Goal: Task Accomplishment & Management: Use online tool/utility

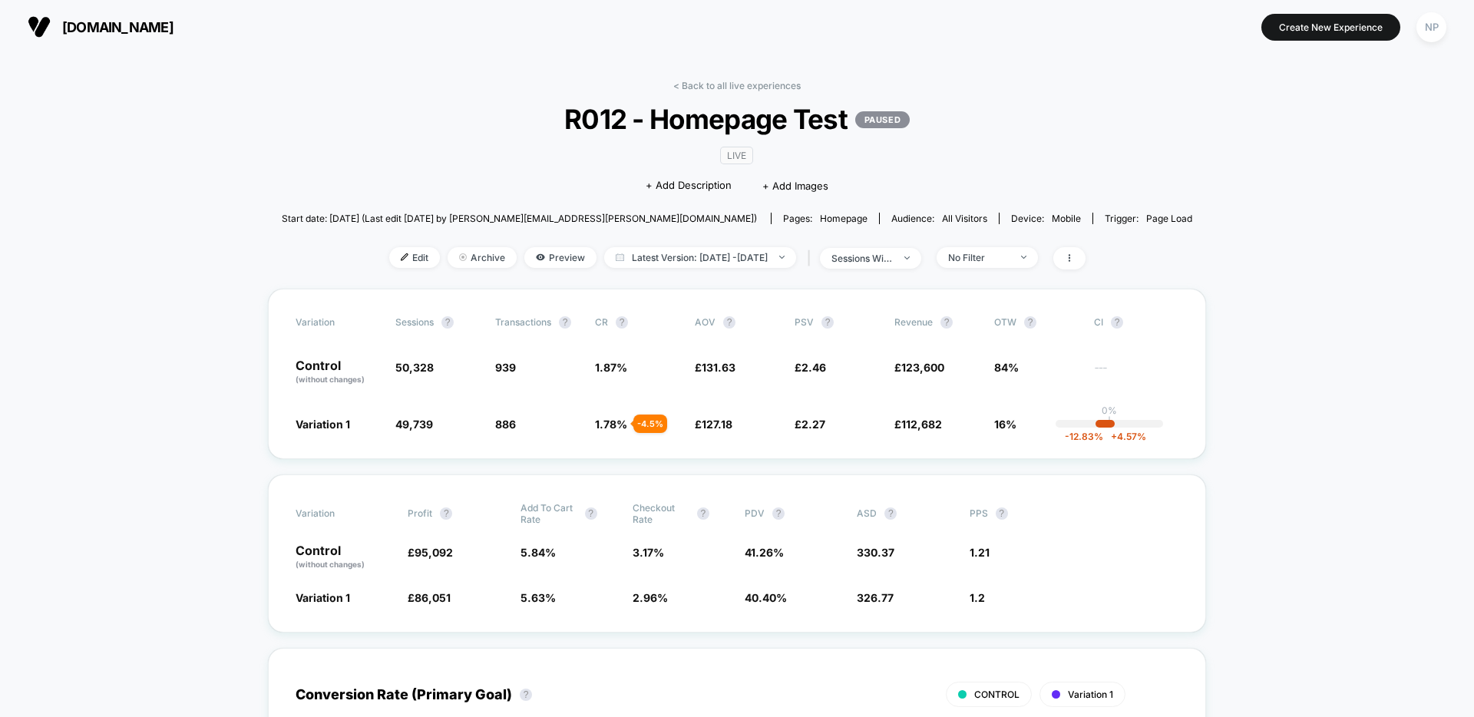
drag, startPoint x: 1431, startPoint y: 31, endPoint x: 1408, endPoint y: 48, distance: 29.2
click at [1431, 31] on div "NP" at bounding box center [1432, 27] width 30 height 30
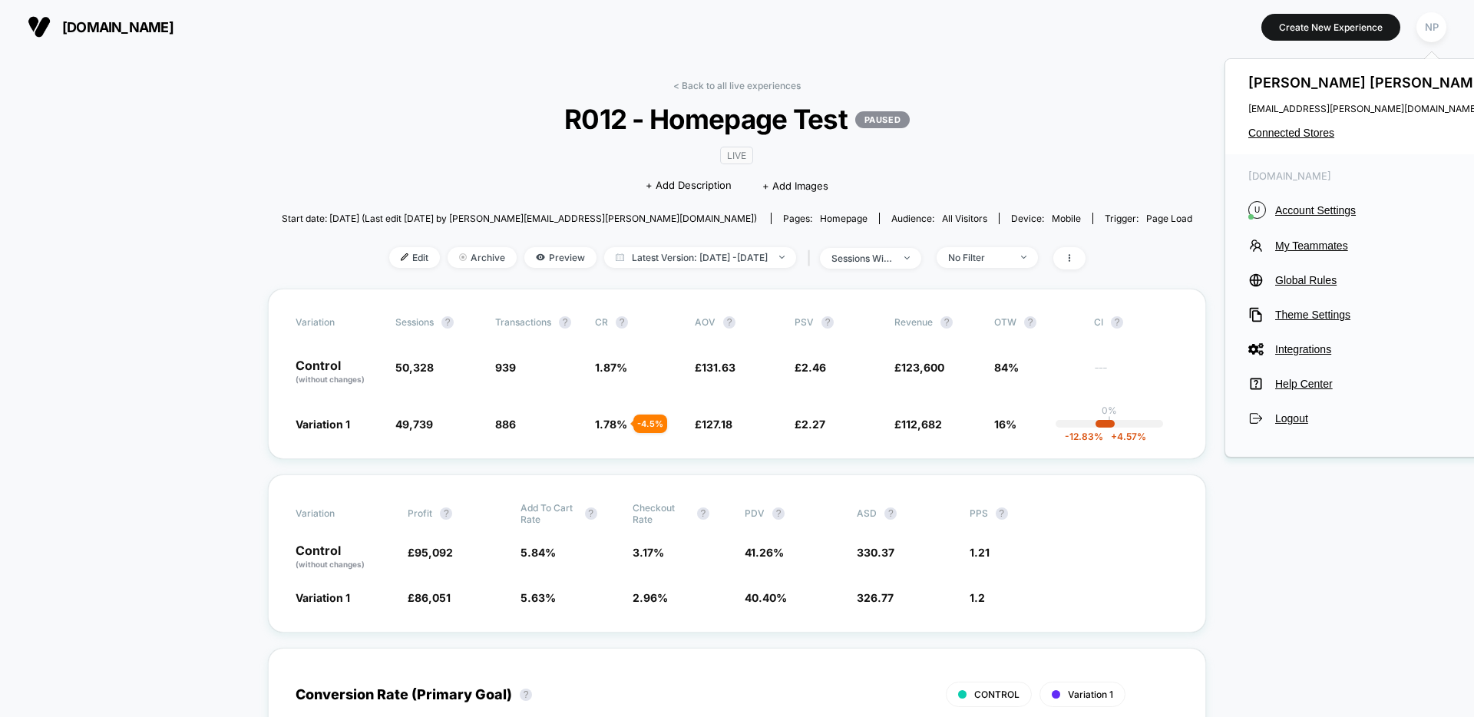
drag, startPoint x: 1103, startPoint y: 135, endPoint x: 1036, endPoint y: 133, distance: 67.6
click at [1103, 135] on div "< Back to all live experiences R012 - Homepage Test PAUSED LIVE Click to edit e…" at bounding box center [737, 184] width 911 height 209
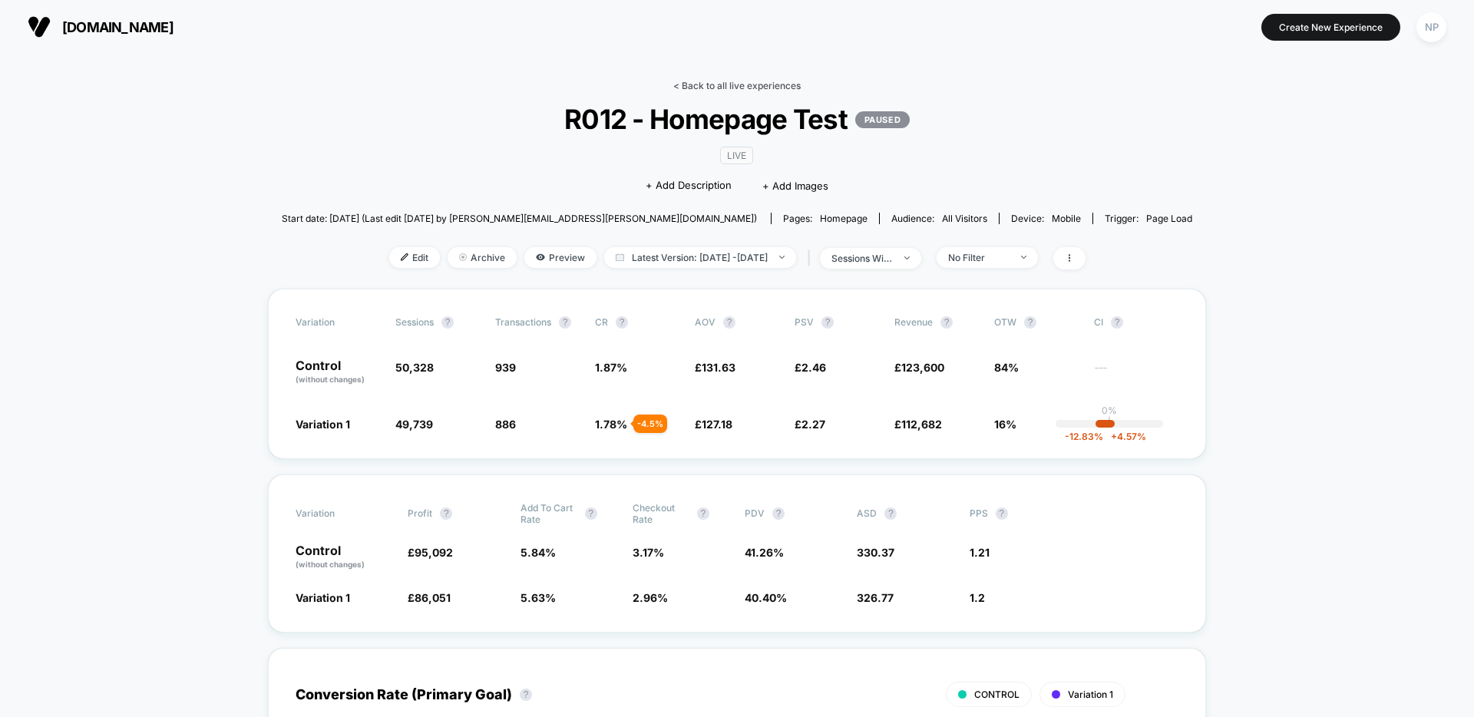
click at [753, 91] on link "< Back to all live experiences" at bounding box center [736, 86] width 127 height 12
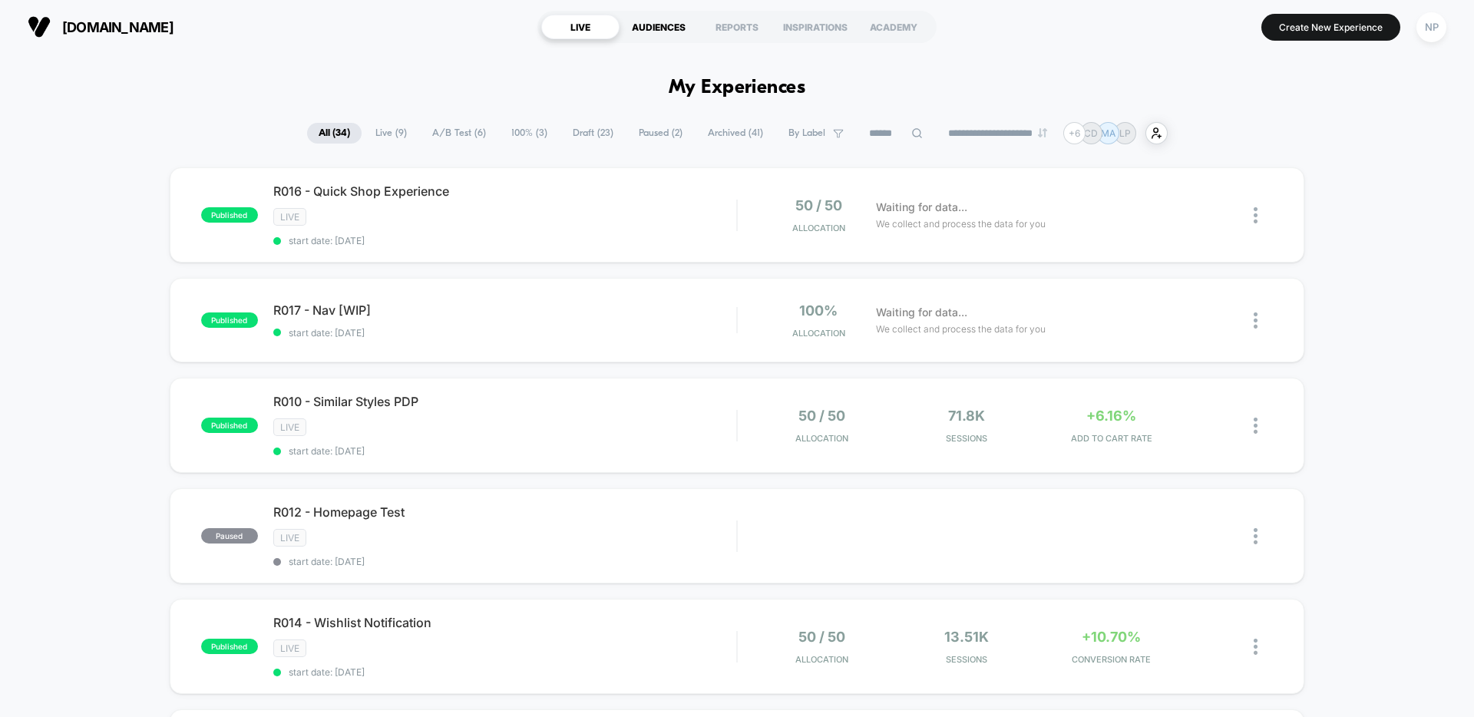
click at [673, 28] on div "AUDIENCES" at bounding box center [659, 27] width 78 height 25
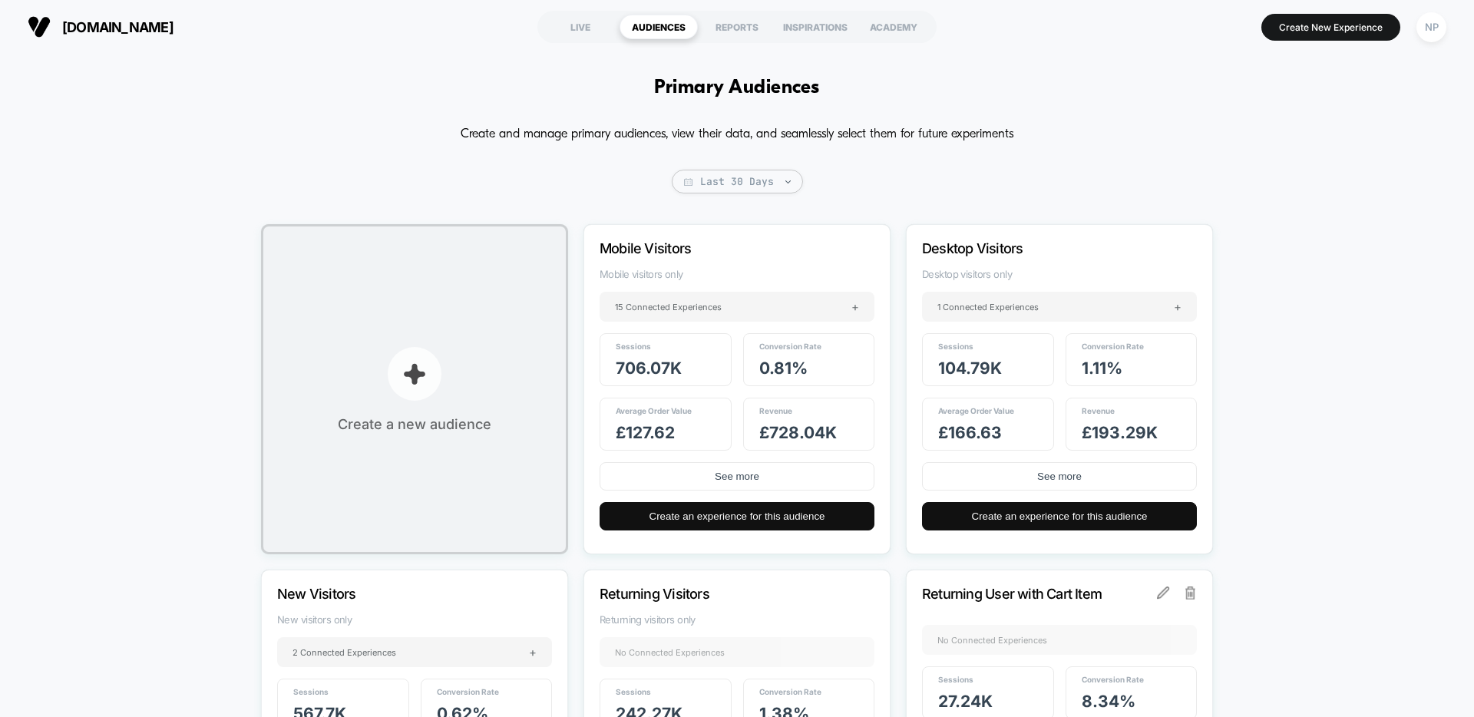
click at [469, 358] on button "Create a new audience" at bounding box center [414, 389] width 307 height 330
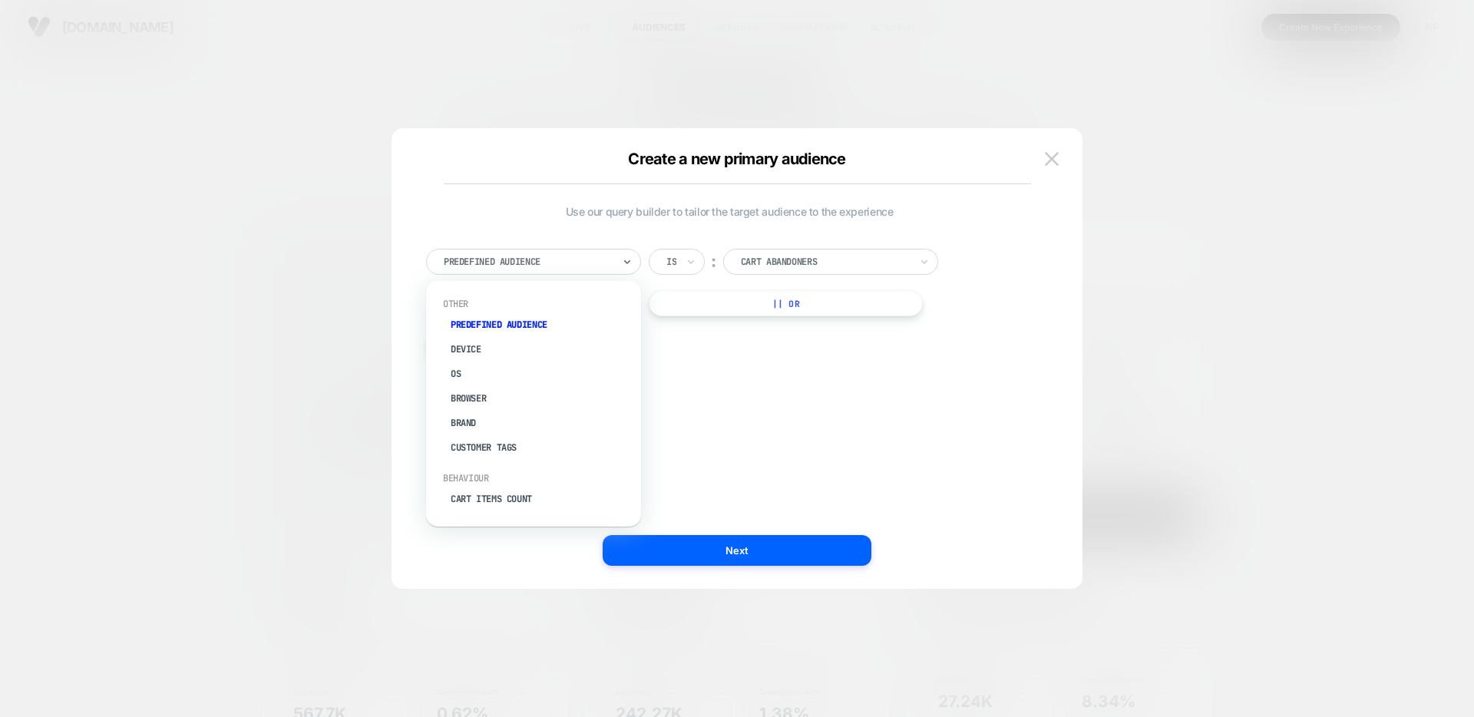
click at [602, 264] on div at bounding box center [528, 262] width 169 height 14
click at [849, 256] on div at bounding box center [825, 262] width 169 height 14
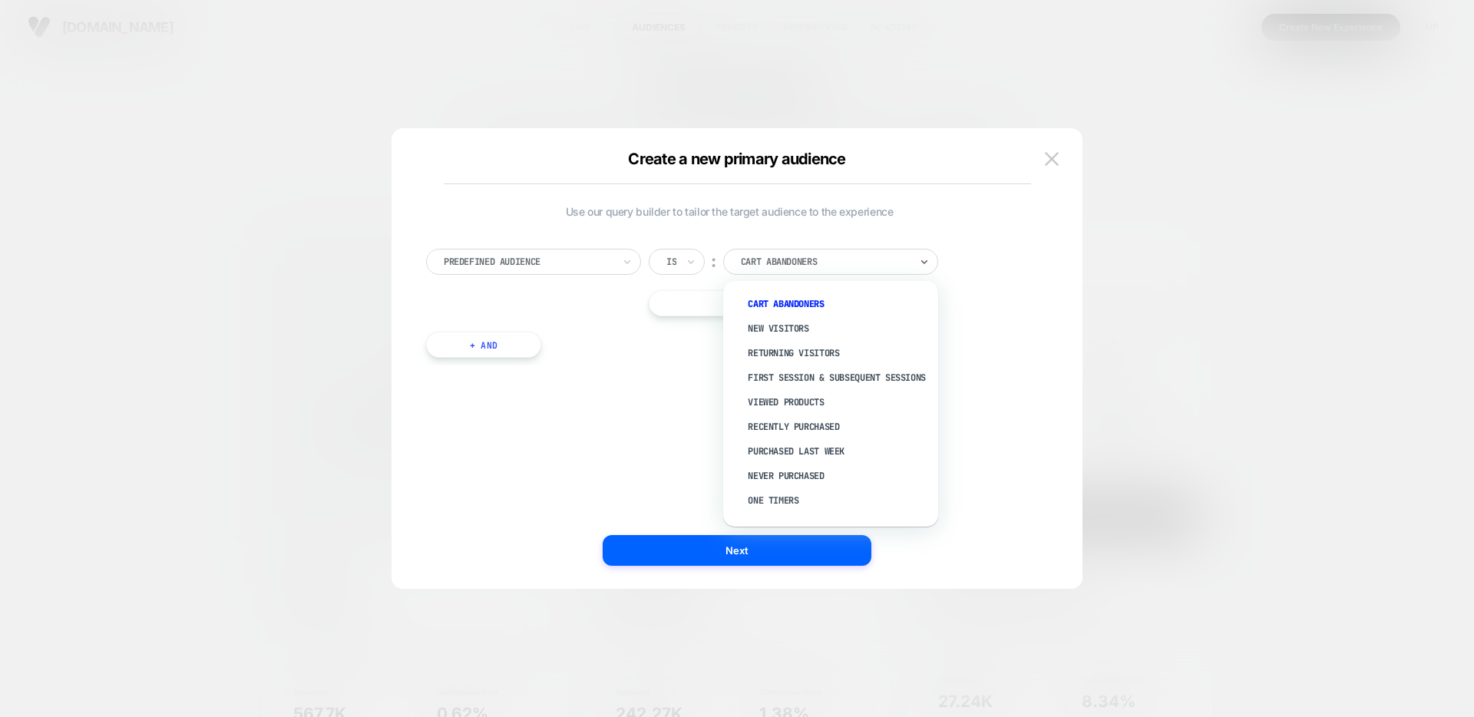
click at [574, 256] on div at bounding box center [528, 262] width 169 height 14
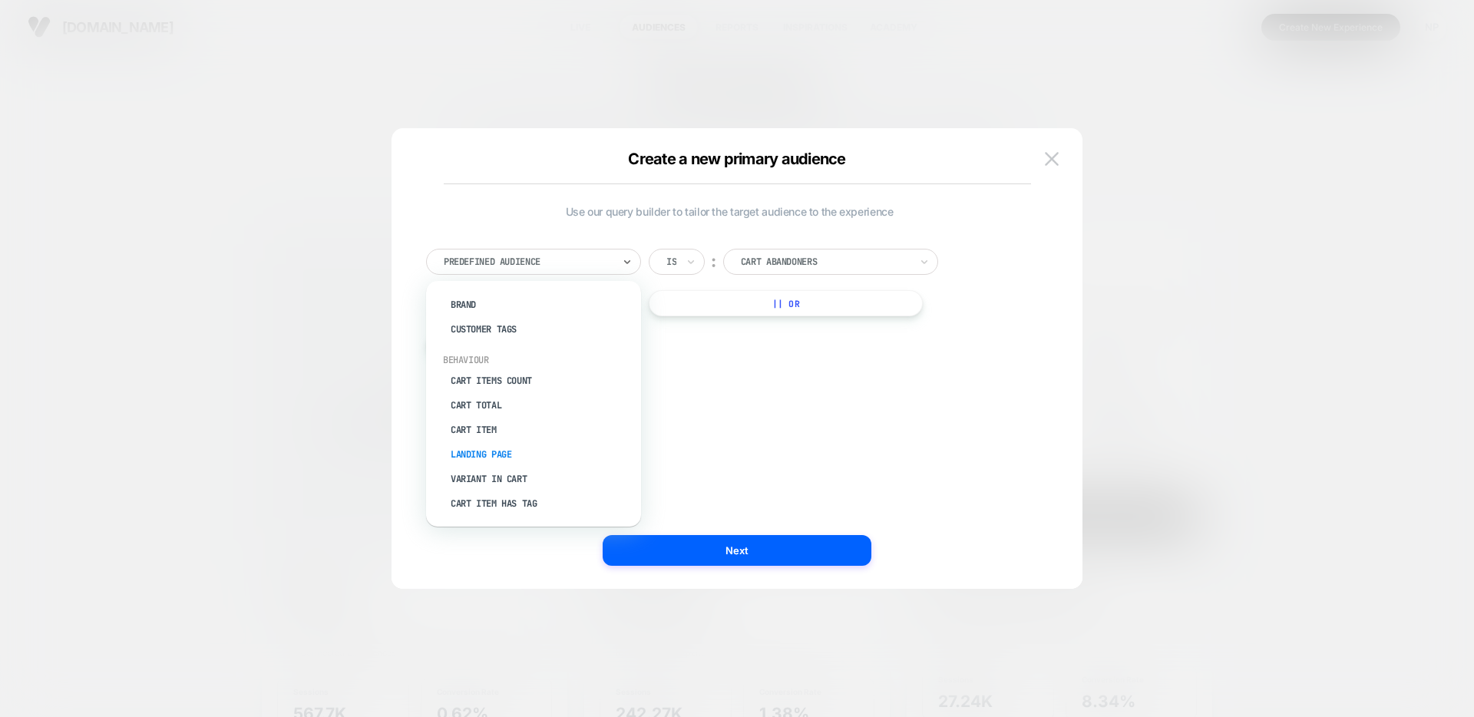
scroll to position [114, 0]
click at [507, 331] on div "Customer Tags" at bounding box center [542, 333] width 200 height 25
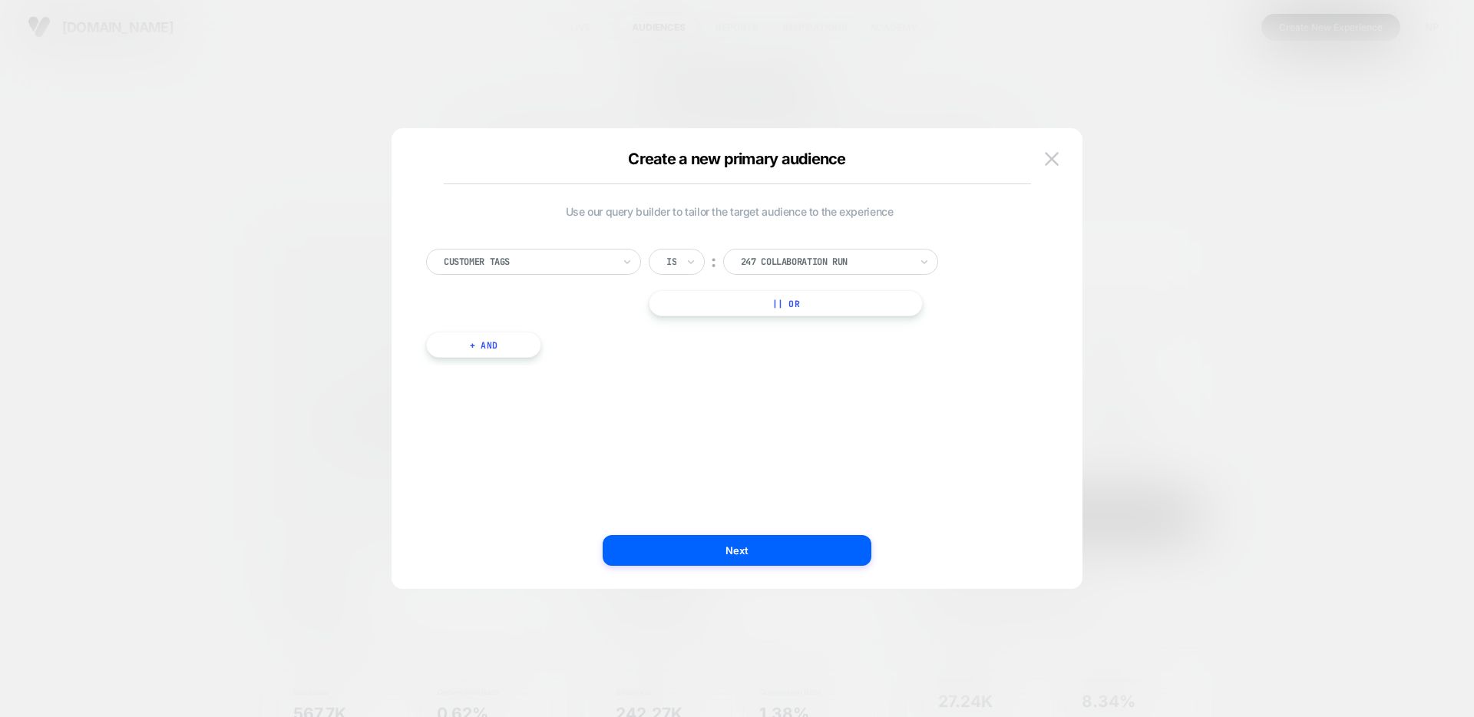
click at [827, 270] on div "247 Collaboration Run" at bounding box center [830, 262] width 215 height 26
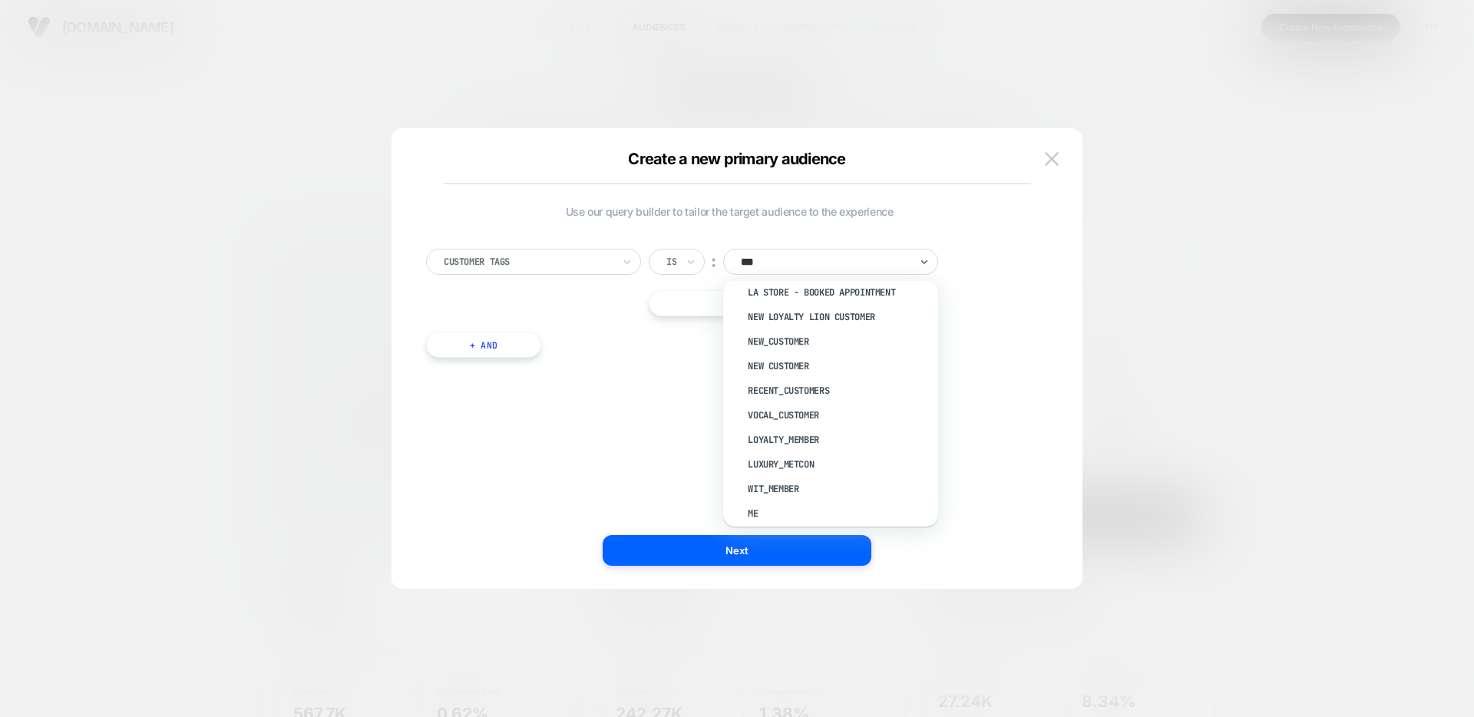
scroll to position [0, 0]
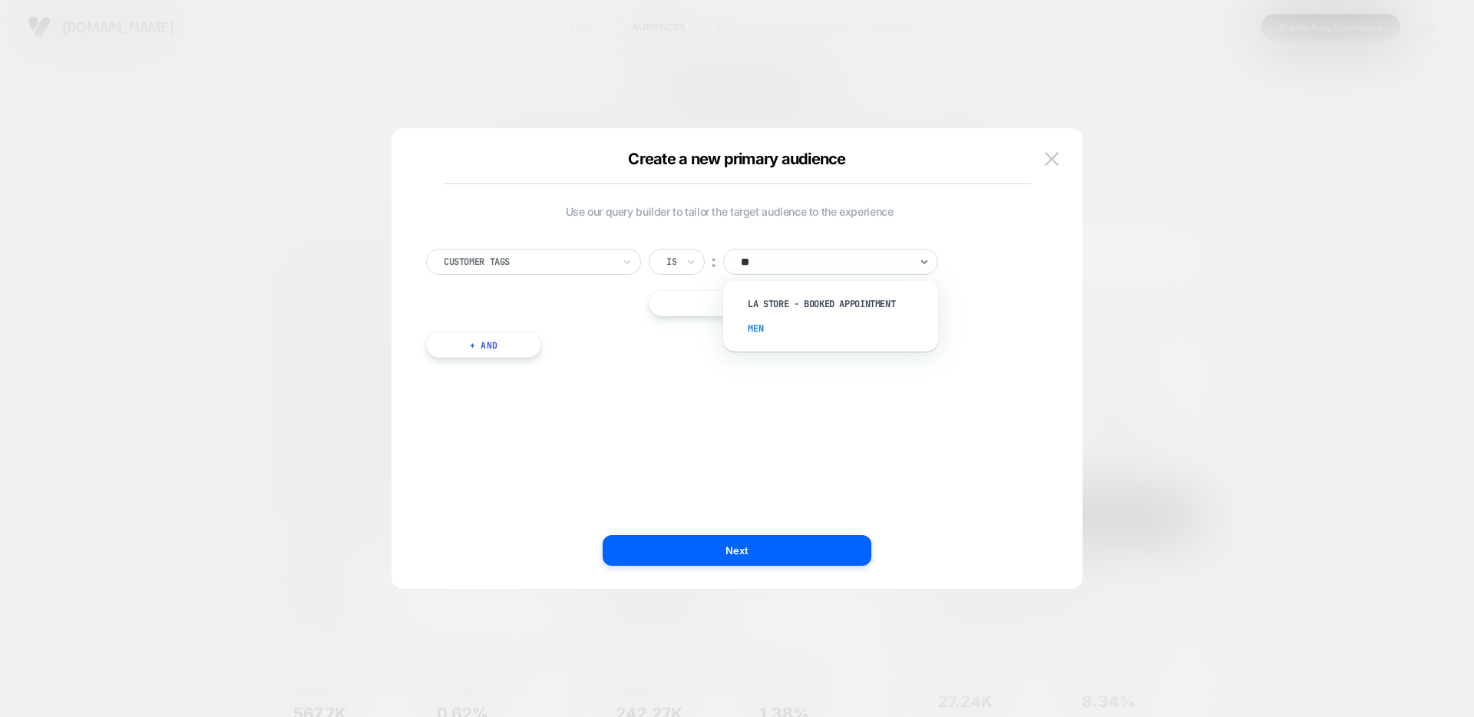
type input "*"
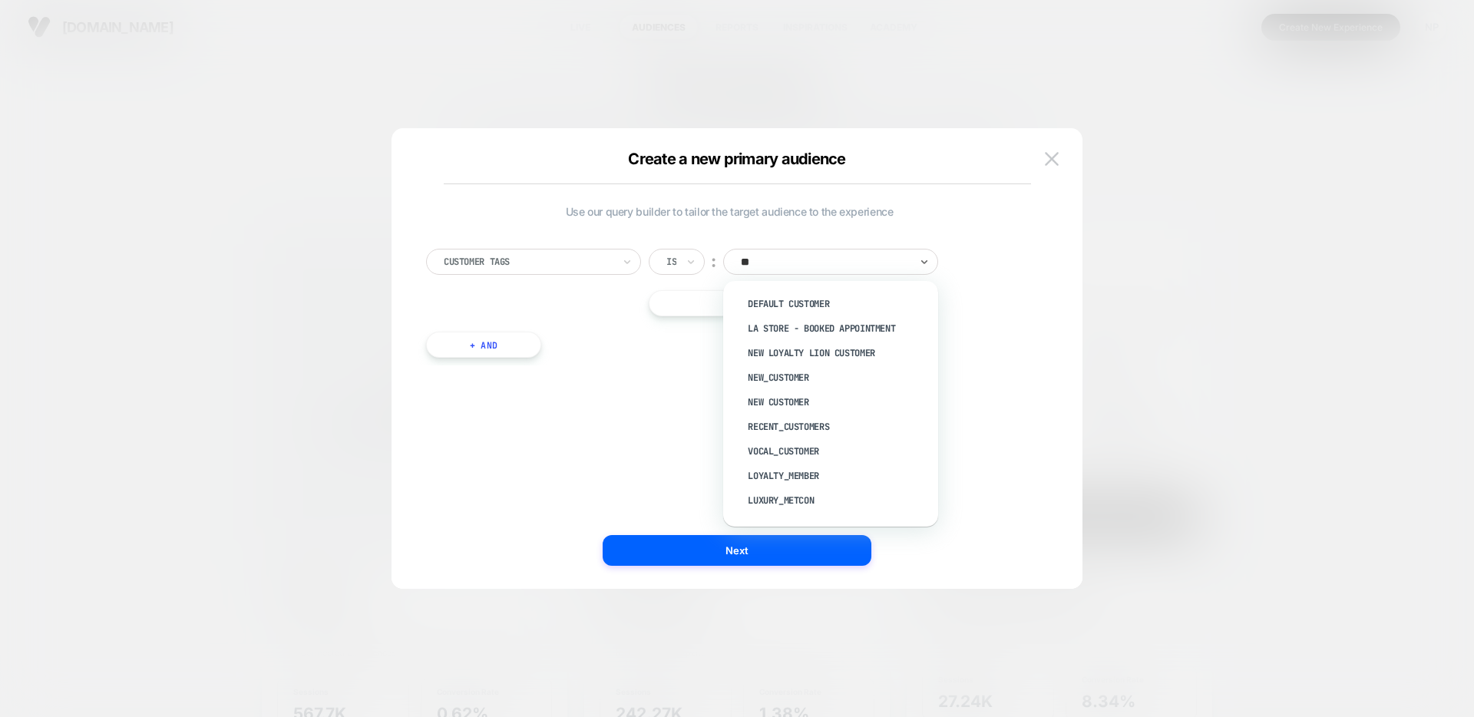
type input "*"
click at [589, 273] on div "Customer Tags" at bounding box center [533, 262] width 215 height 26
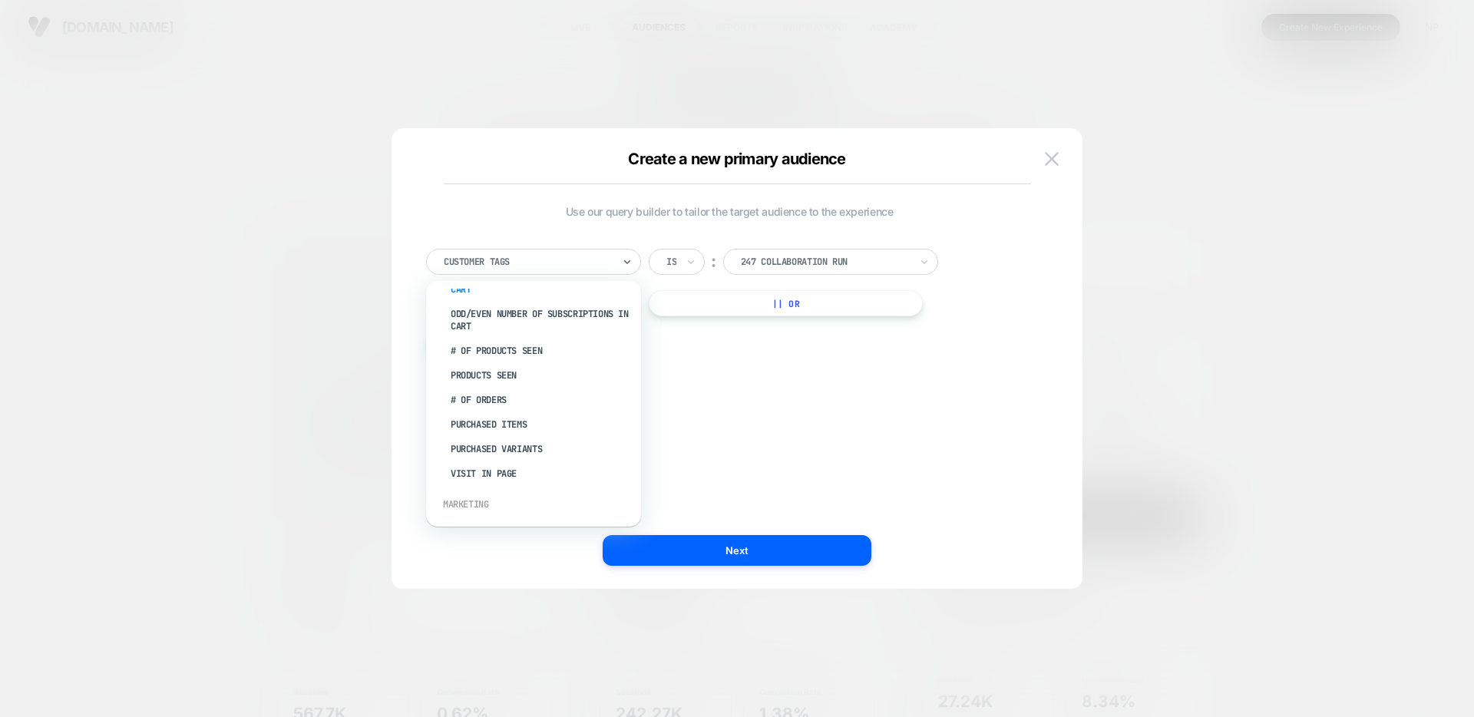
scroll to position [471, 0]
click at [519, 420] on div "Purchased Items" at bounding box center [542, 421] width 200 height 25
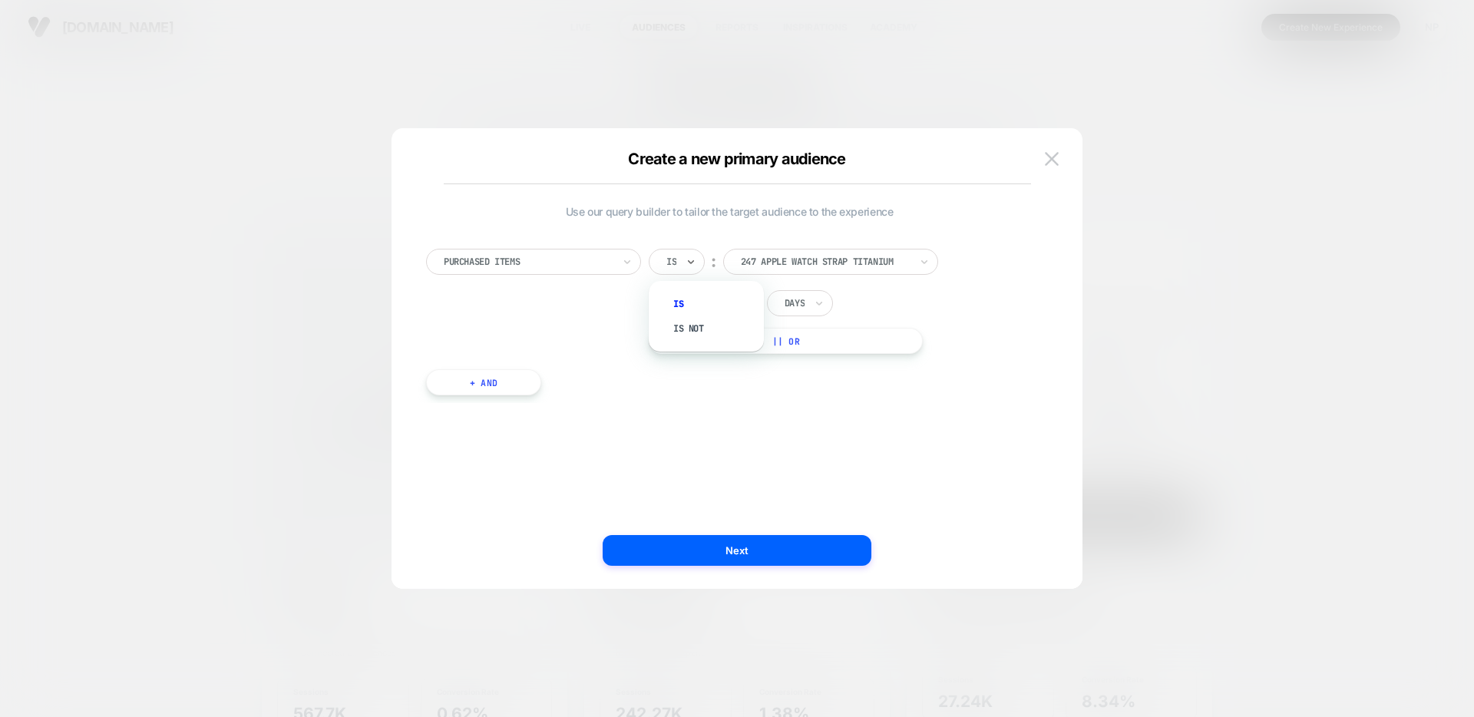
click at [675, 262] on div at bounding box center [672, 262] width 10 height 14
click at [592, 265] on div at bounding box center [528, 262] width 169 height 14
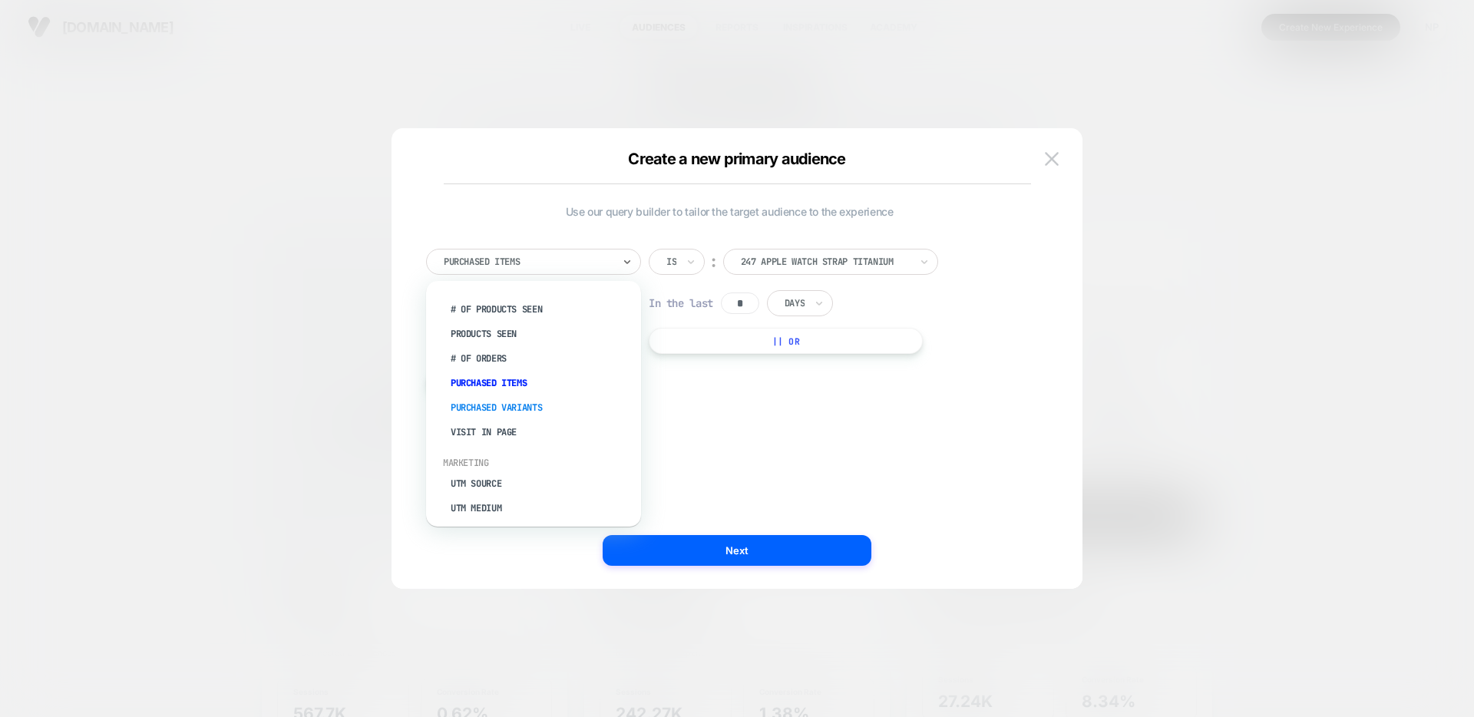
scroll to position [505, 0]
click at [525, 405] on div "Purchased Variants" at bounding box center [542, 411] width 200 height 25
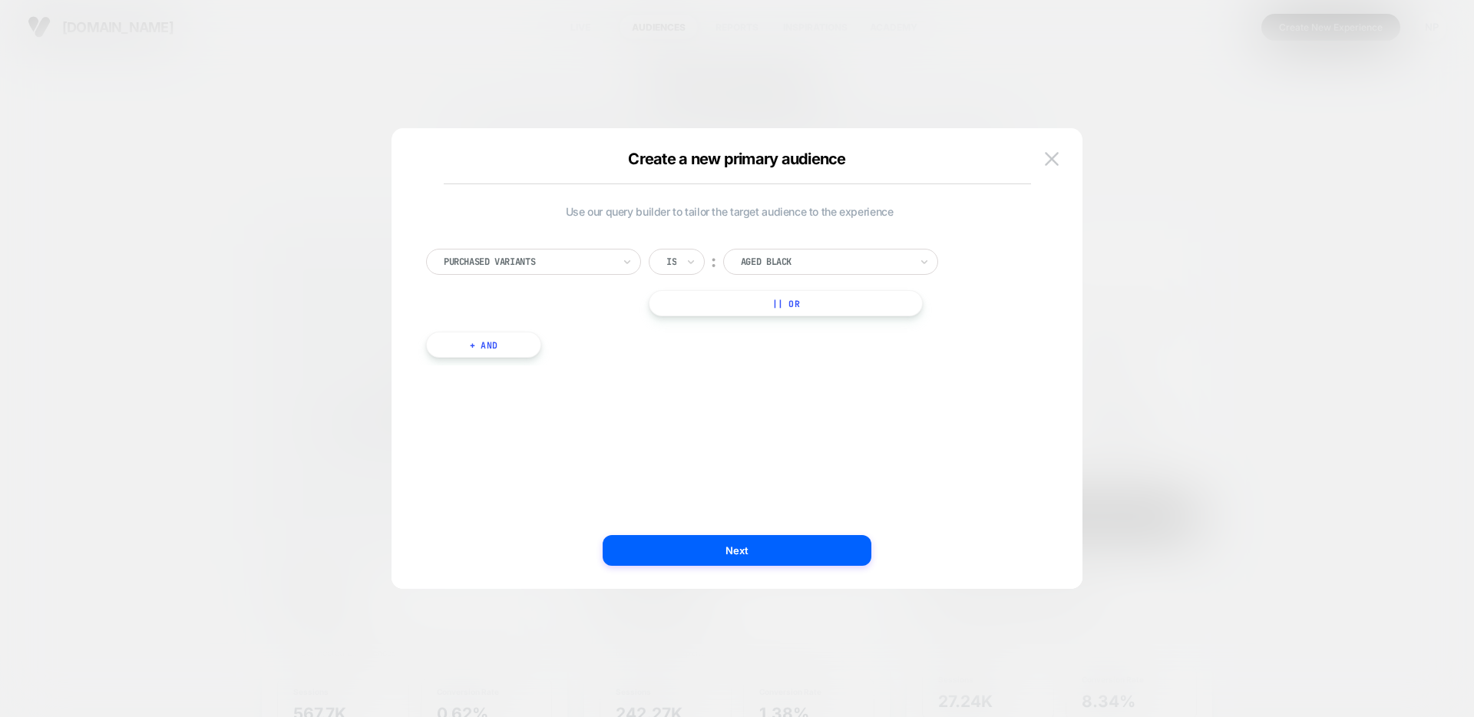
click at [793, 269] on div "Aged Black" at bounding box center [825, 261] width 172 height 17
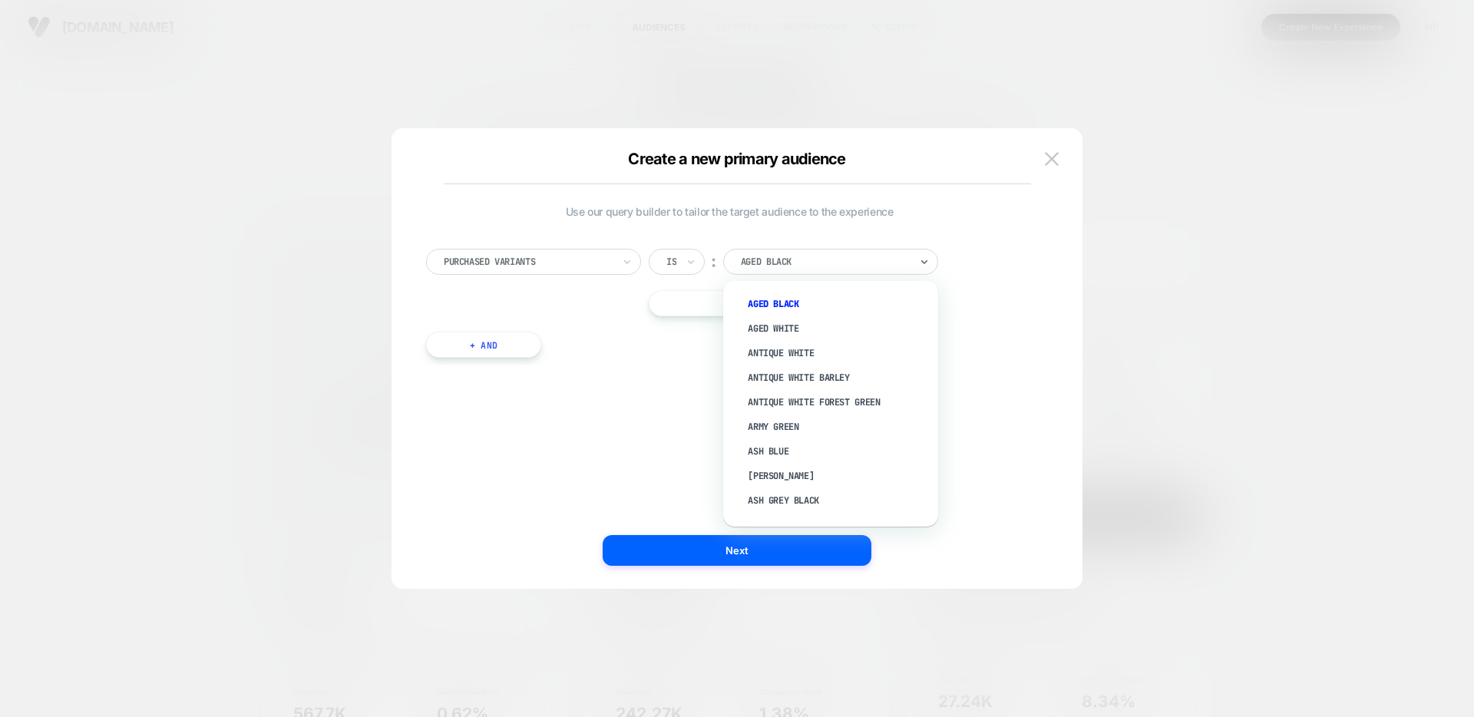
click at [597, 260] on div at bounding box center [528, 262] width 169 height 14
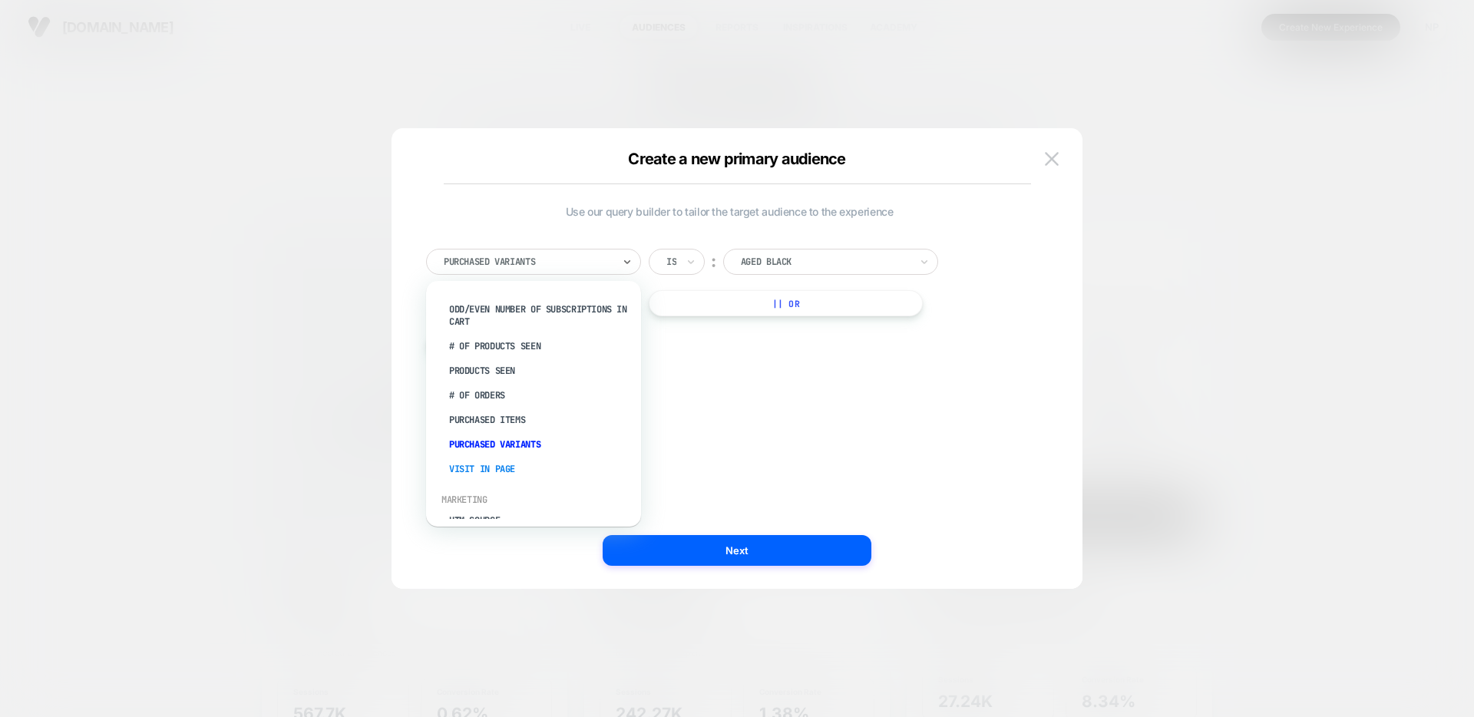
scroll to position [469, 2]
click at [517, 422] on div "Purchased Items" at bounding box center [540, 423] width 200 height 25
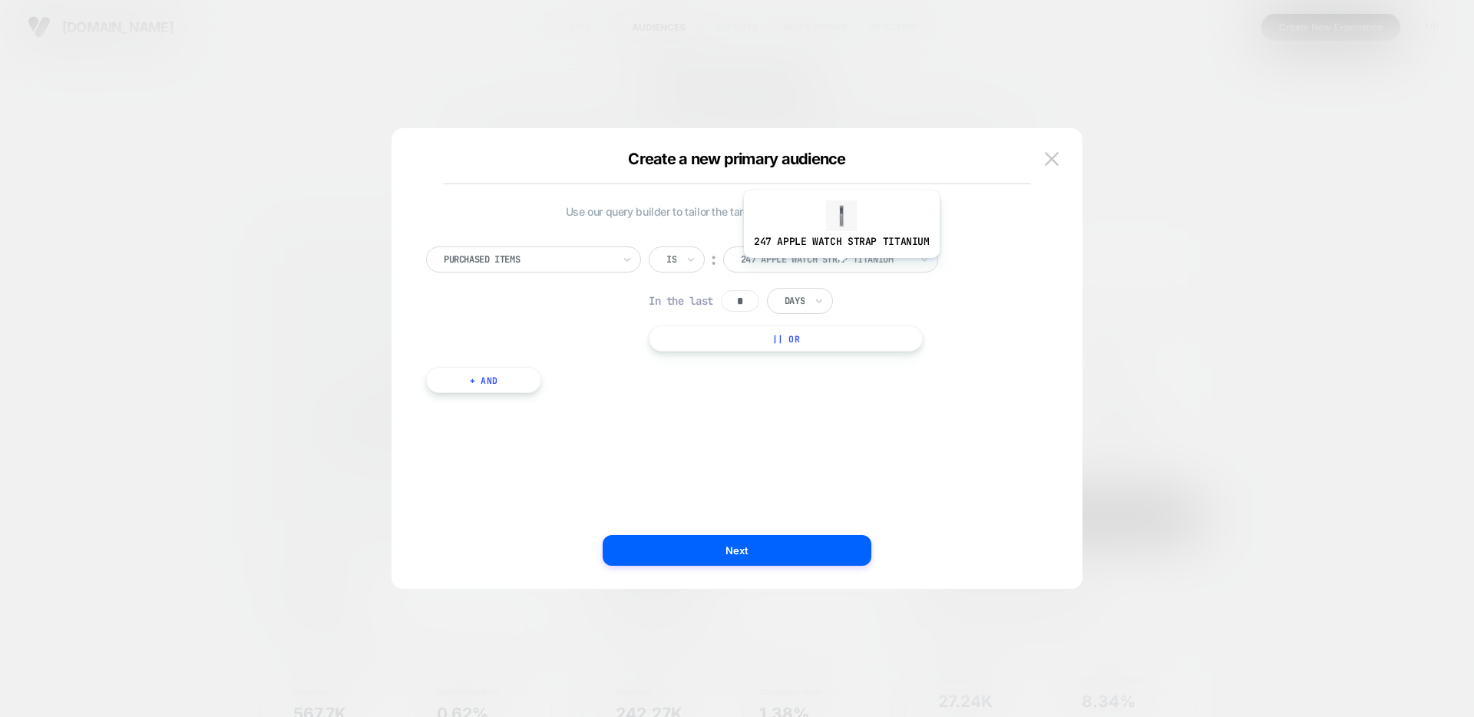
scroll to position [3, 0]
click at [801, 256] on div at bounding box center [825, 259] width 169 height 14
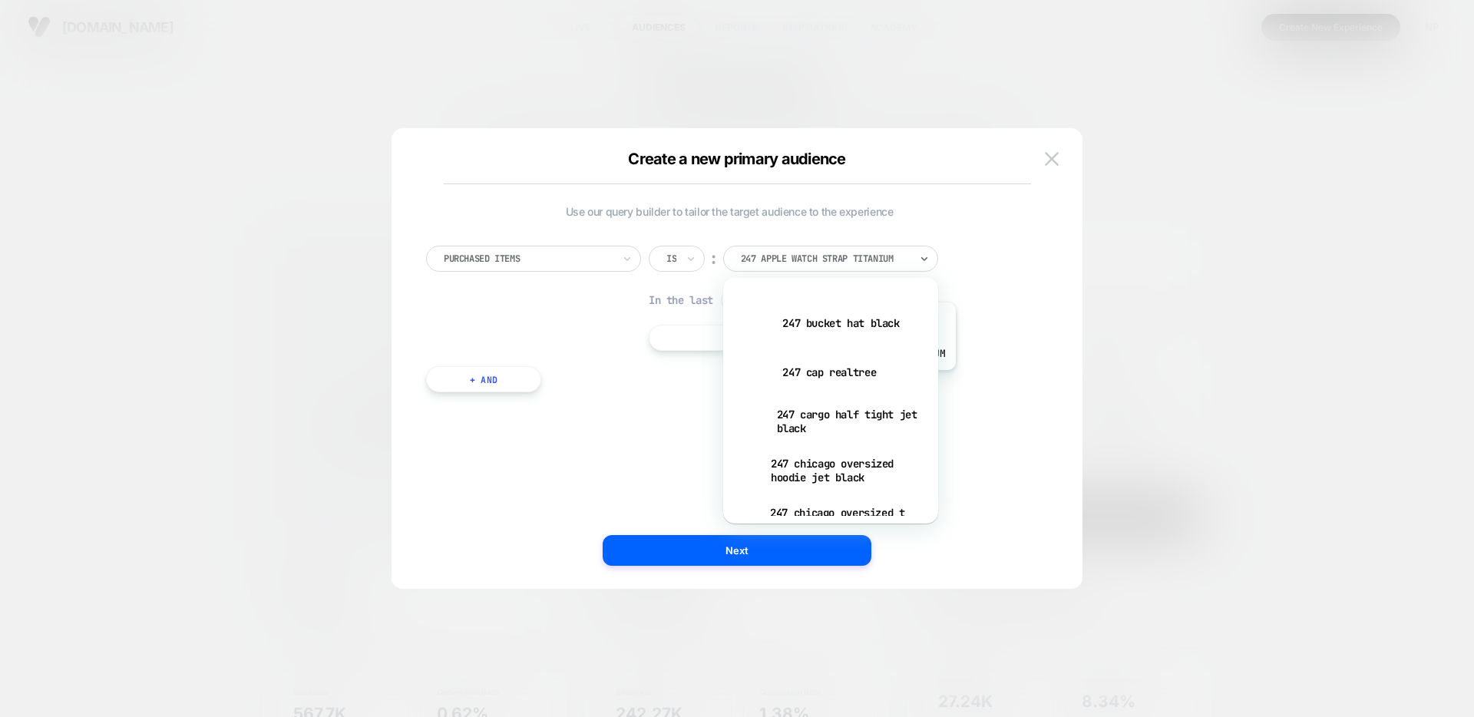
scroll to position [0, 0]
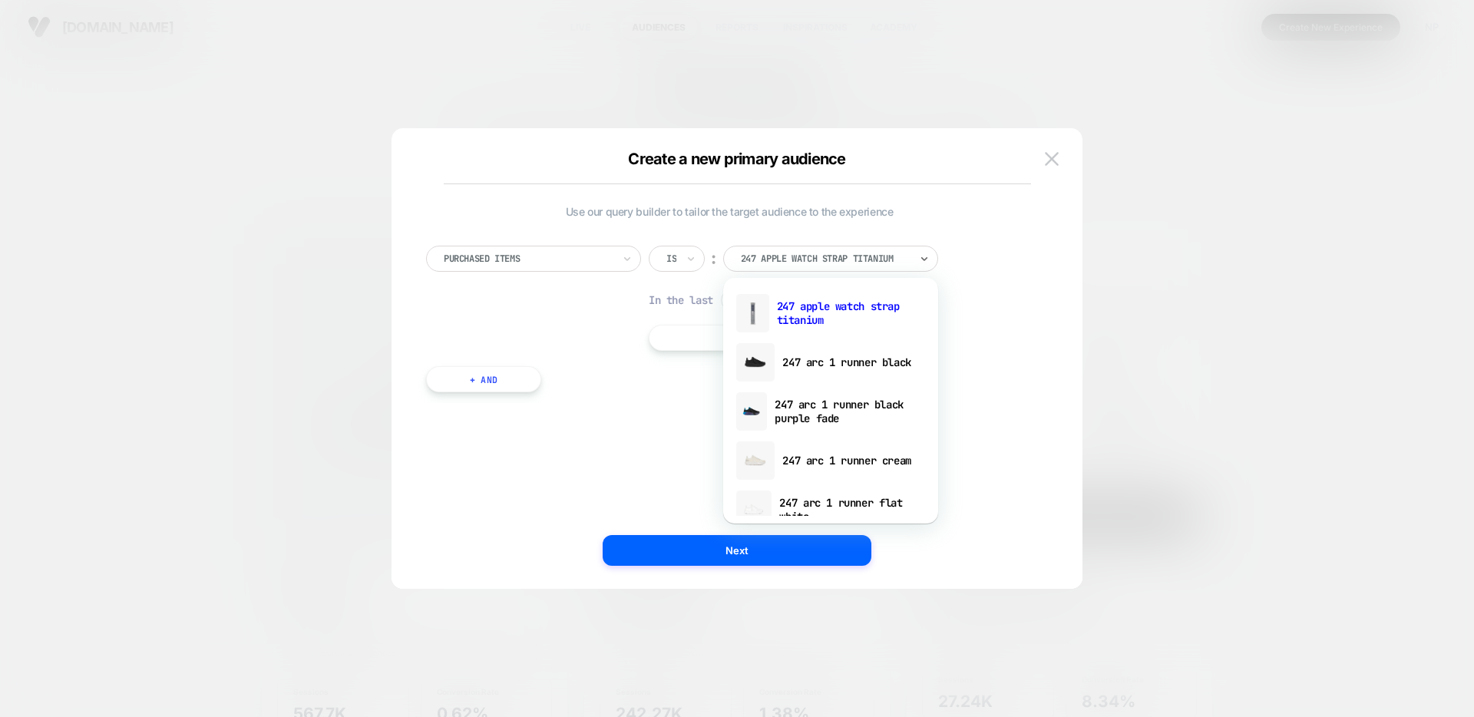
click at [662, 259] on div "Is" at bounding box center [677, 259] width 56 height 26
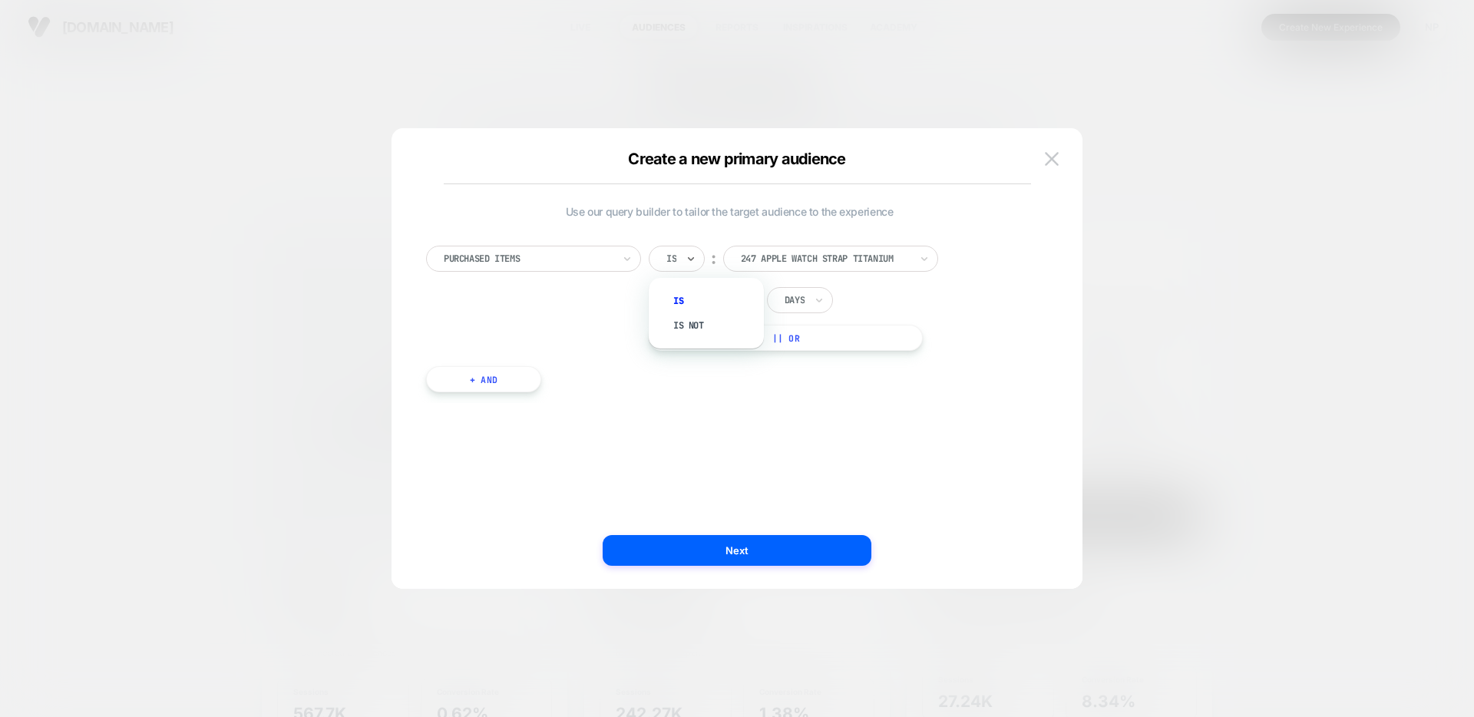
click at [604, 262] on div at bounding box center [528, 259] width 169 height 14
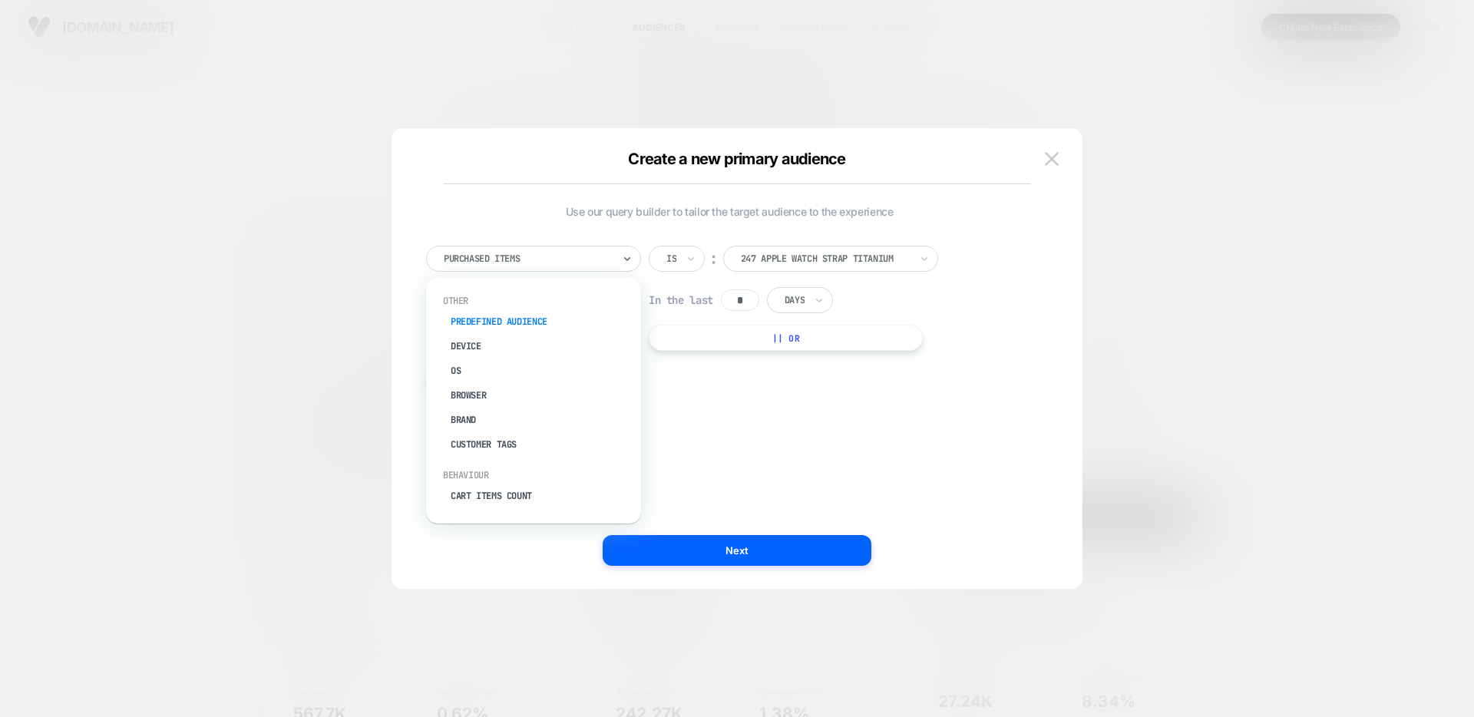
click at [583, 329] on div "Predefined Audience" at bounding box center [542, 321] width 200 height 25
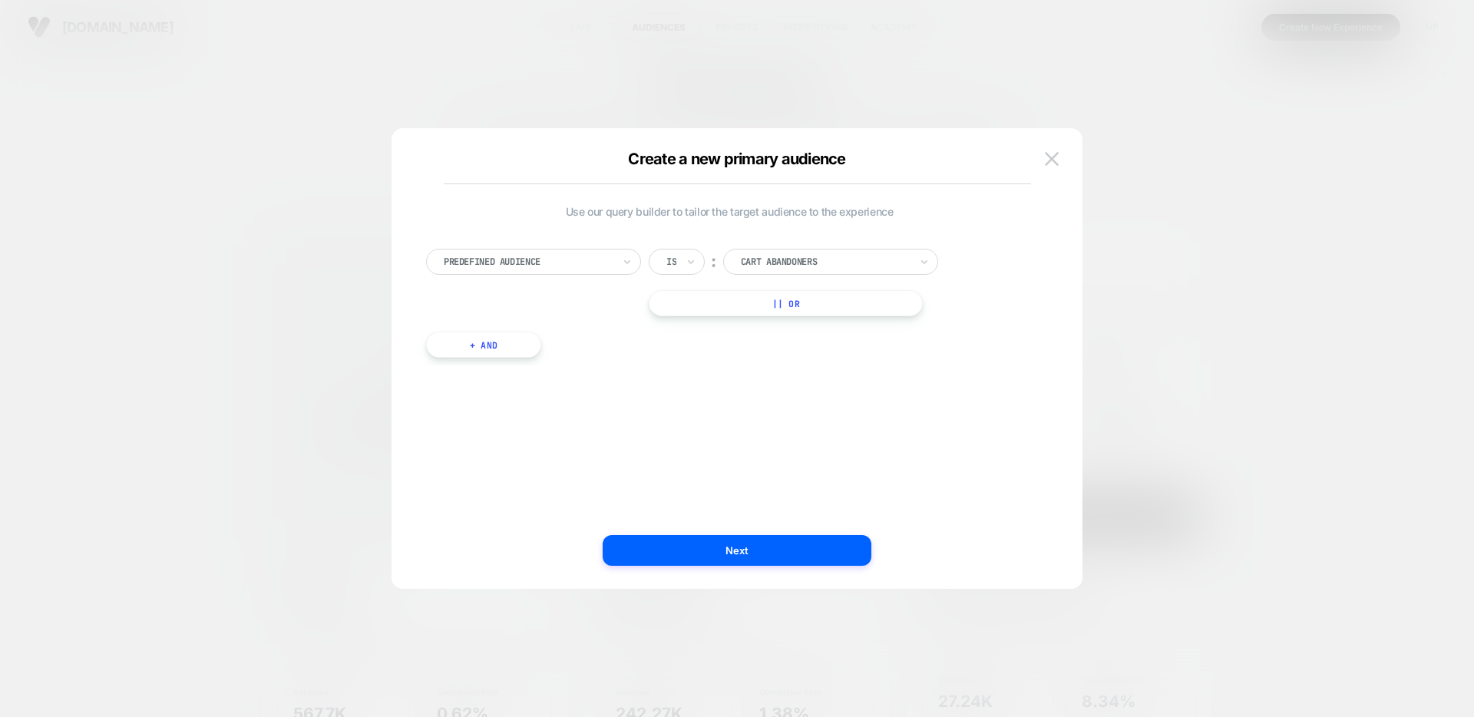
drag, startPoint x: 799, startPoint y: 268, endPoint x: 802, endPoint y: 276, distance: 9.0
click at [800, 268] on div at bounding box center [825, 262] width 169 height 14
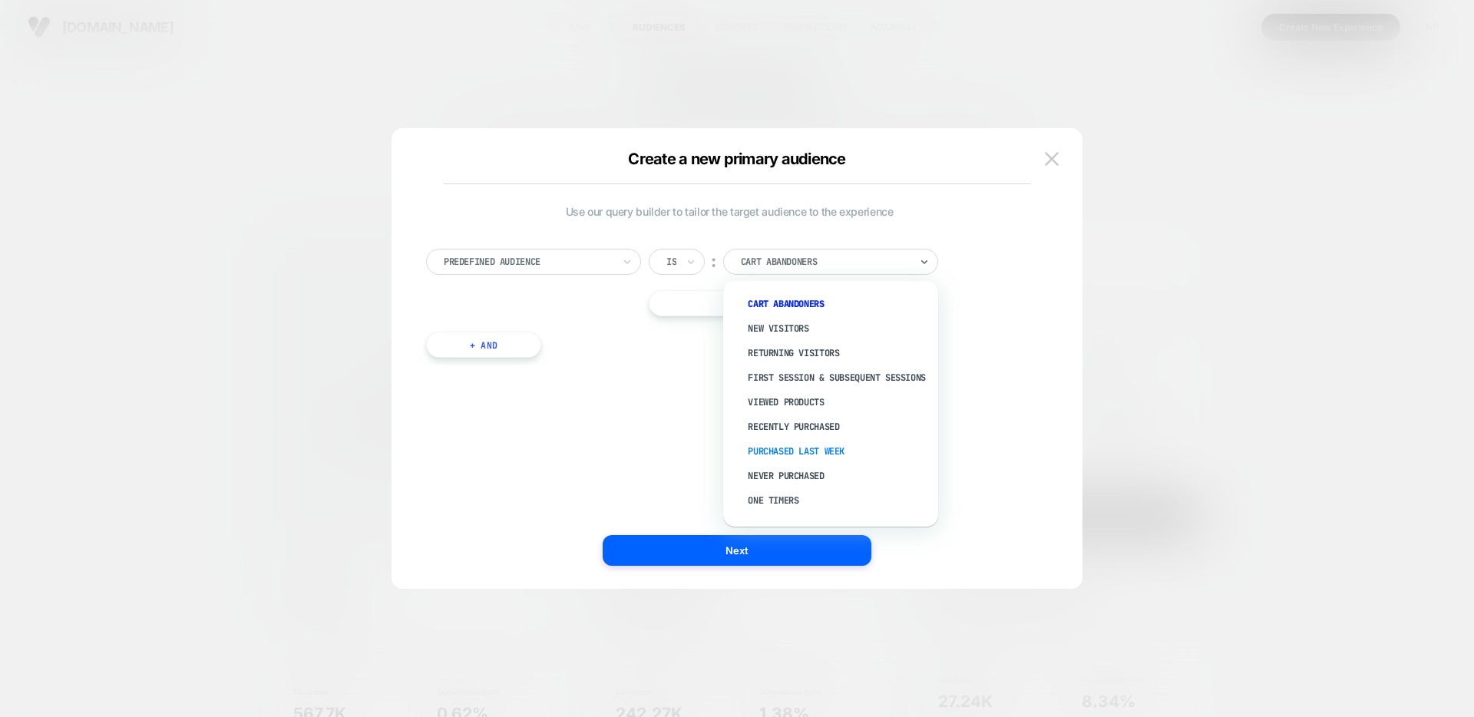
scroll to position [2, 0]
click at [815, 432] on div "Recently Purchased" at bounding box center [839, 425] width 200 height 25
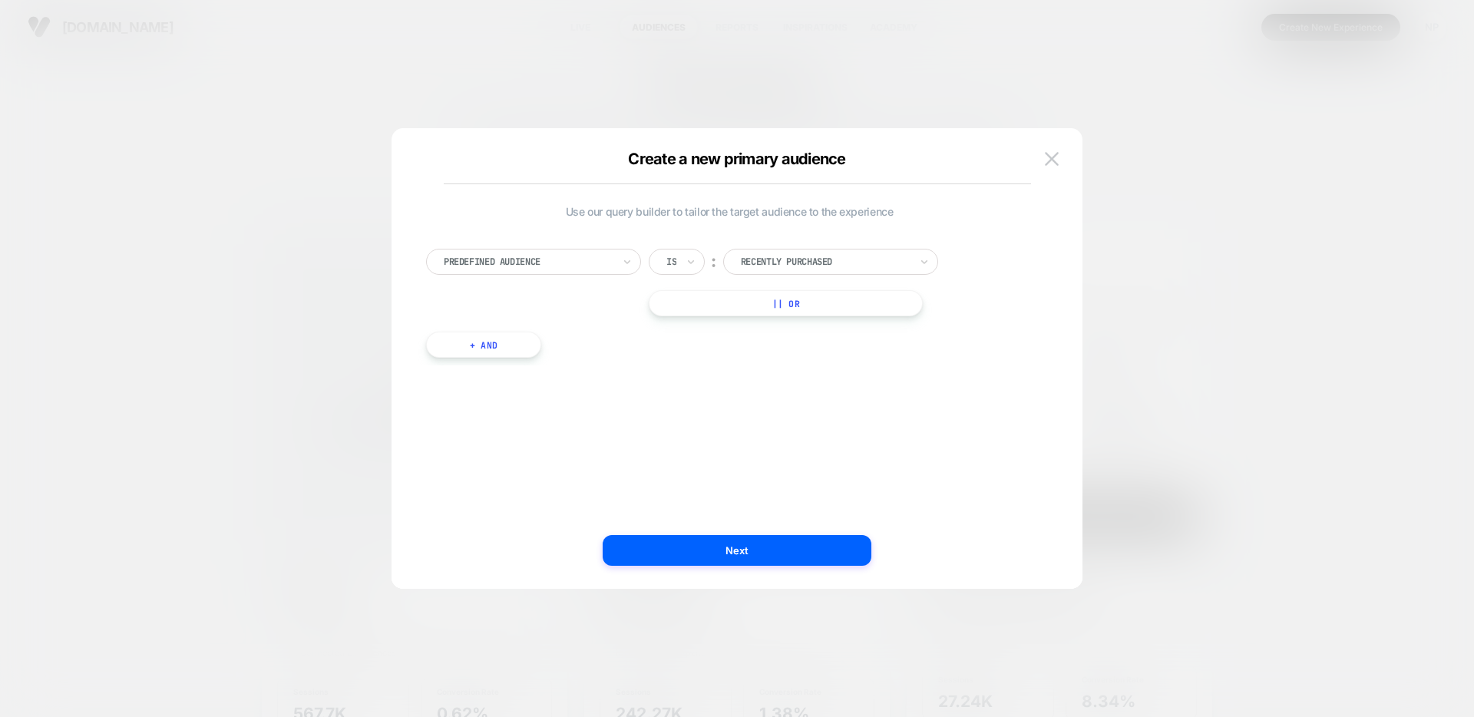
drag, startPoint x: 1044, startPoint y: 154, endPoint x: 1057, endPoint y: 71, distance: 84.0
click at [1044, 154] on button at bounding box center [1051, 158] width 23 height 23
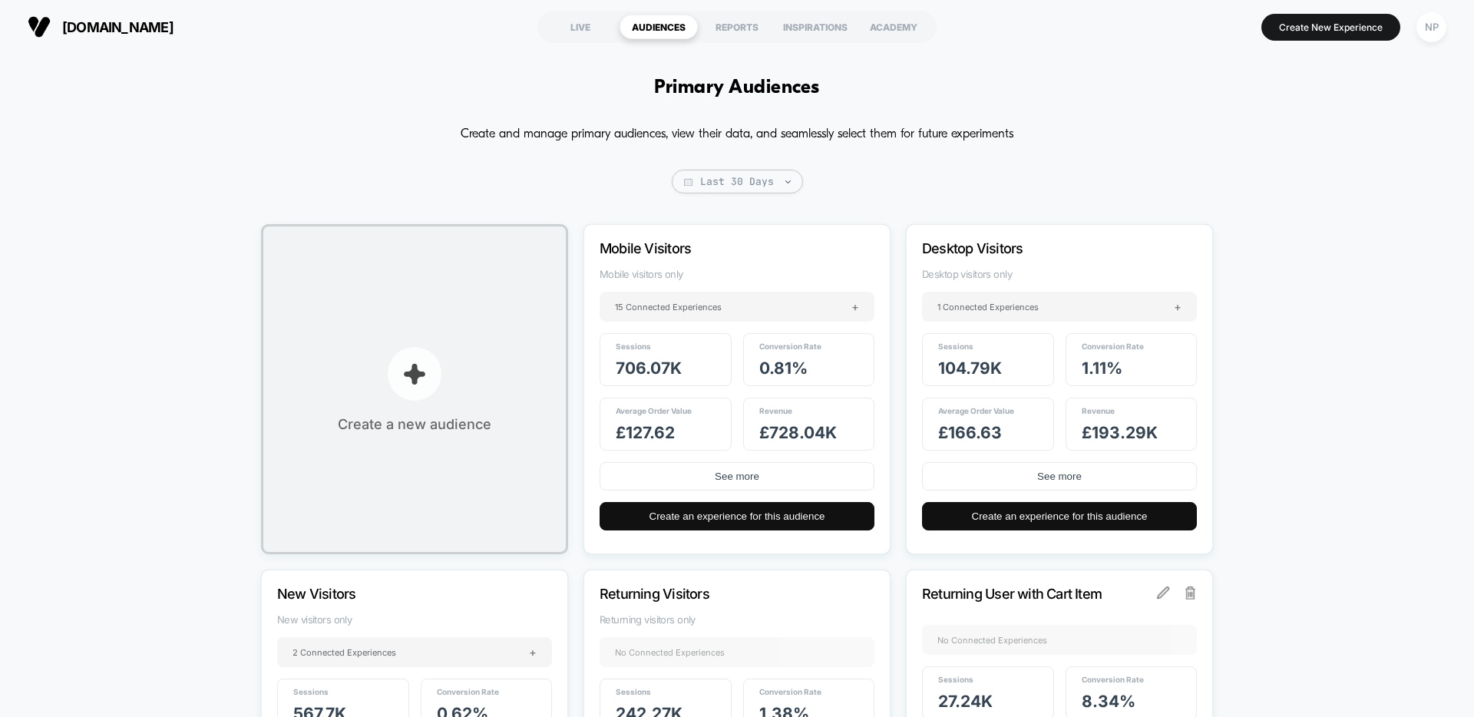
click at [461, 338] on button "Create a new audience" at bounding box center [414, 389] width 307 height 330
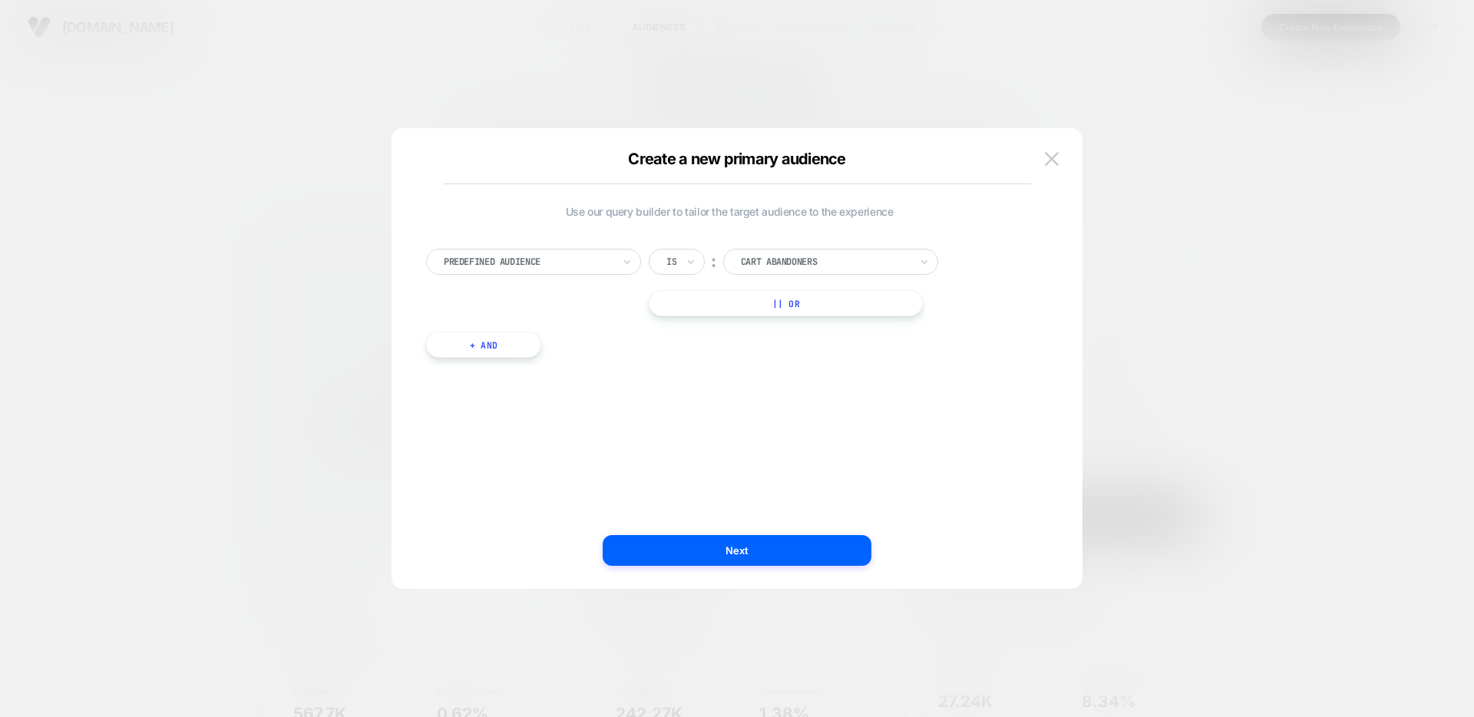
click at [554, 265] on div at bounding box center [528, 262] width 169 height 14
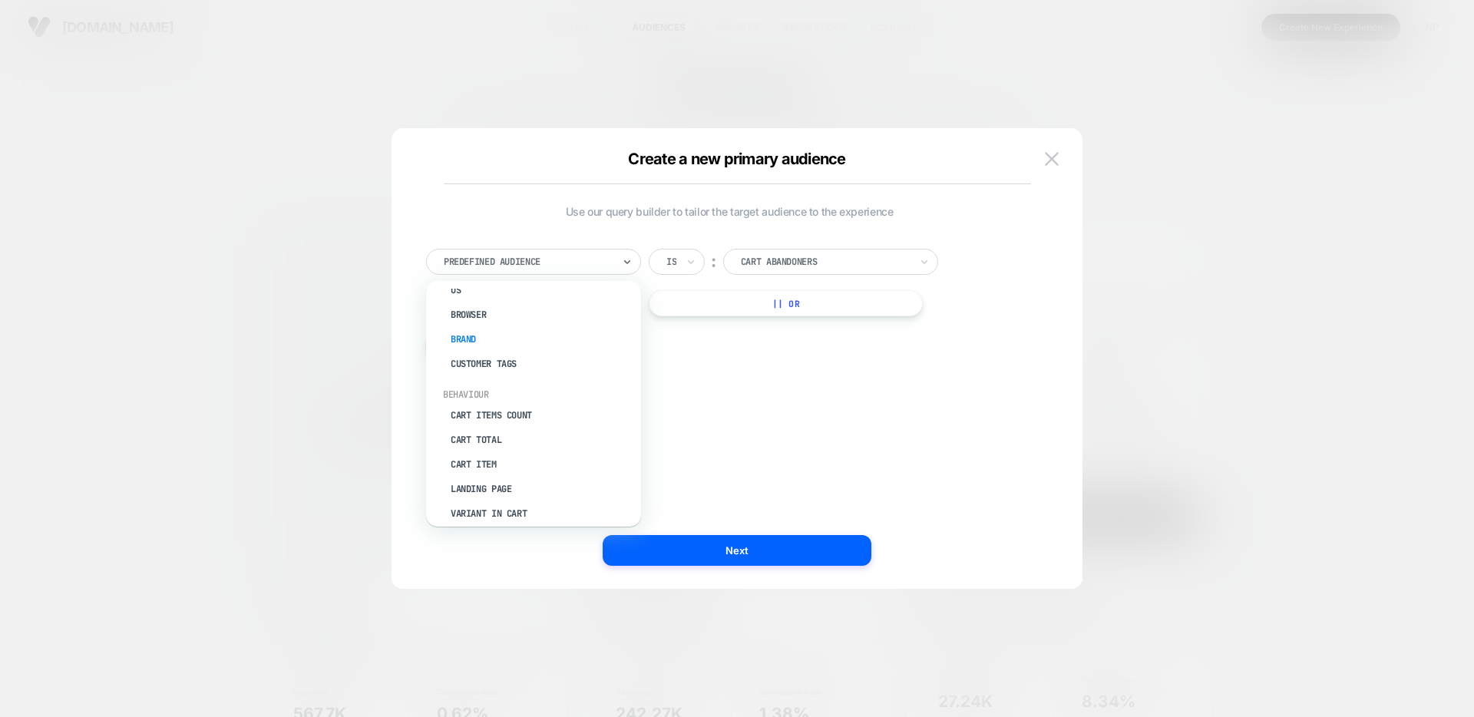
scroll to position [99, 0]
click at [509, 338] on div "Customer Tags" at bounding box center [542, 348] width 200 height 25
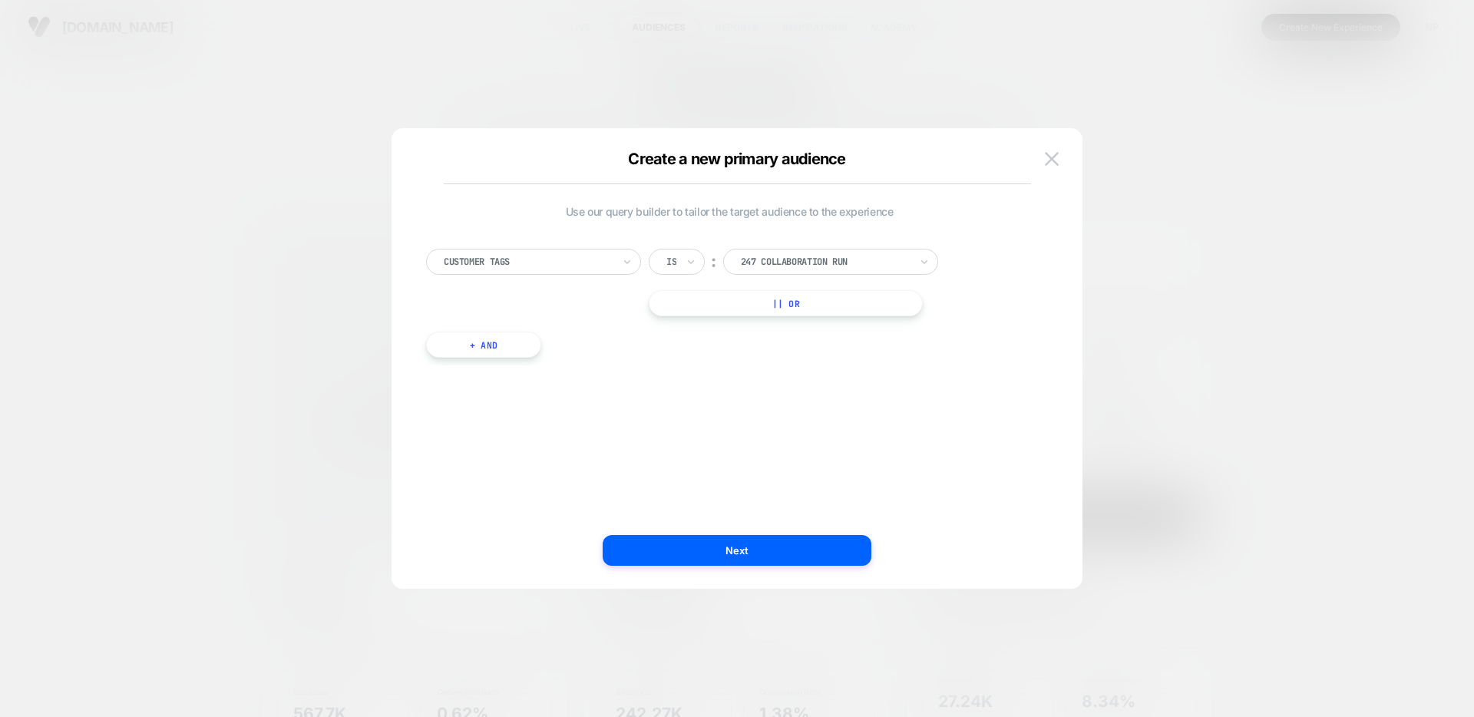
click at [821, 244] on div "Customer Tags Is ︰ 247 Collaboration Run || Or + And" at bounding box center [729, 296] width 622 height 140
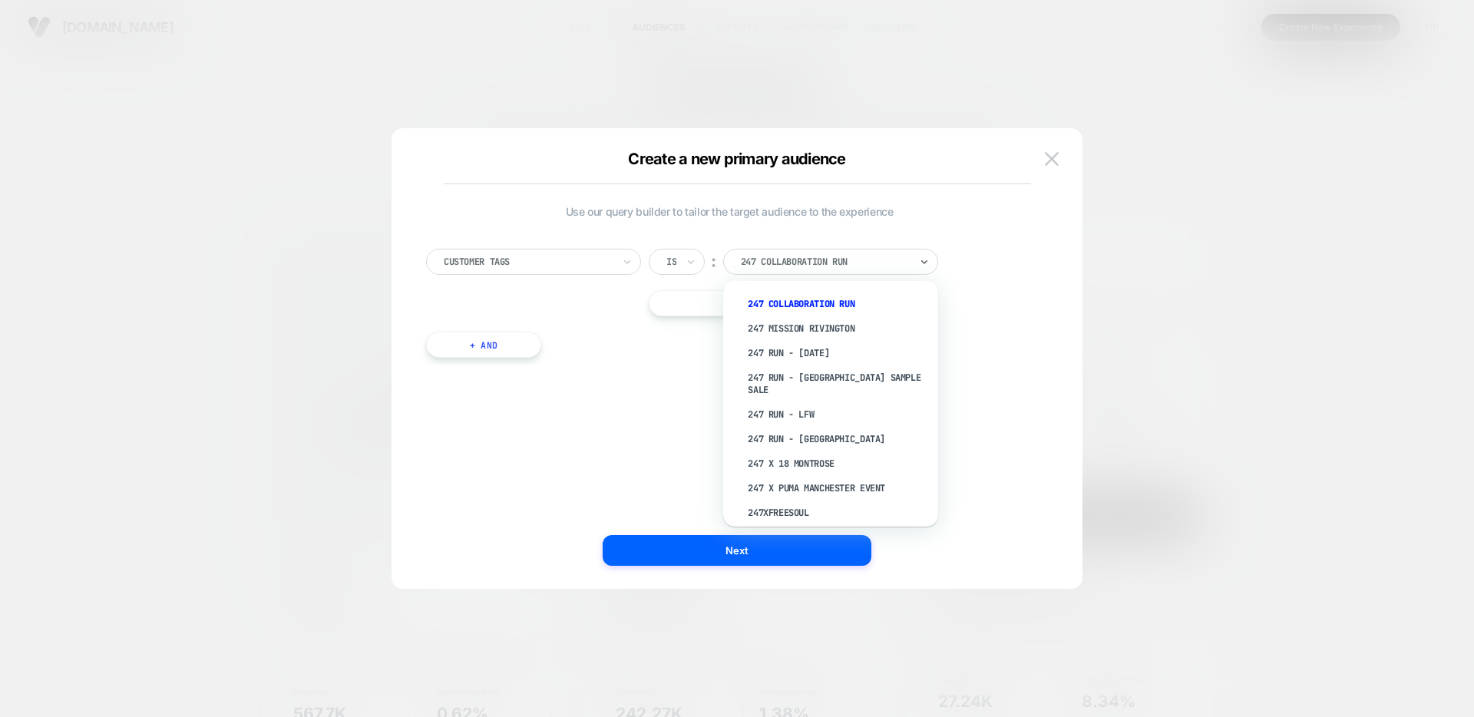
click at [806, 258] on div at bounding box center [825, 262] width 169 height 14
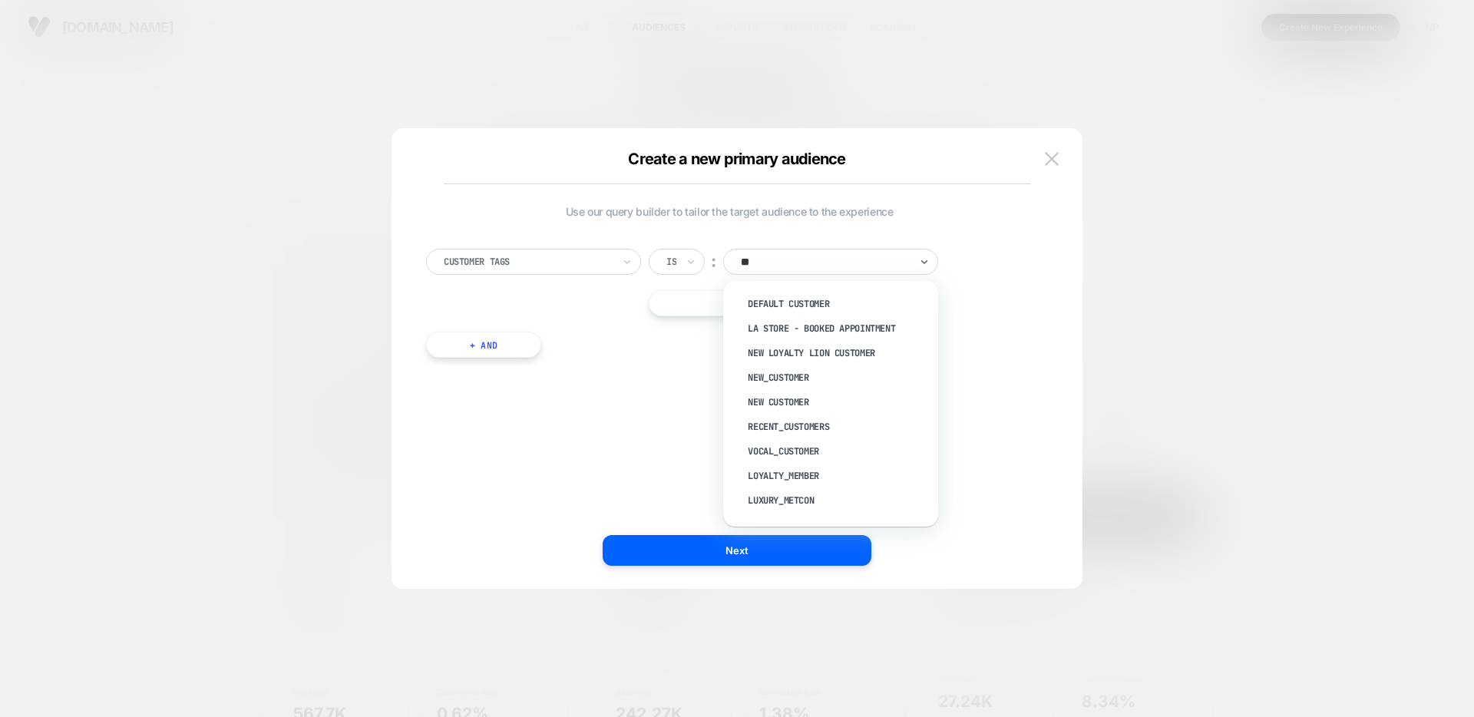
type input "*"
click at [994, 333] on div "Customer Tags Is ︰ option tier: Patron focused, 108 of 115. 115 results availab…" at bounding box center [729, 296] width 622 height 140
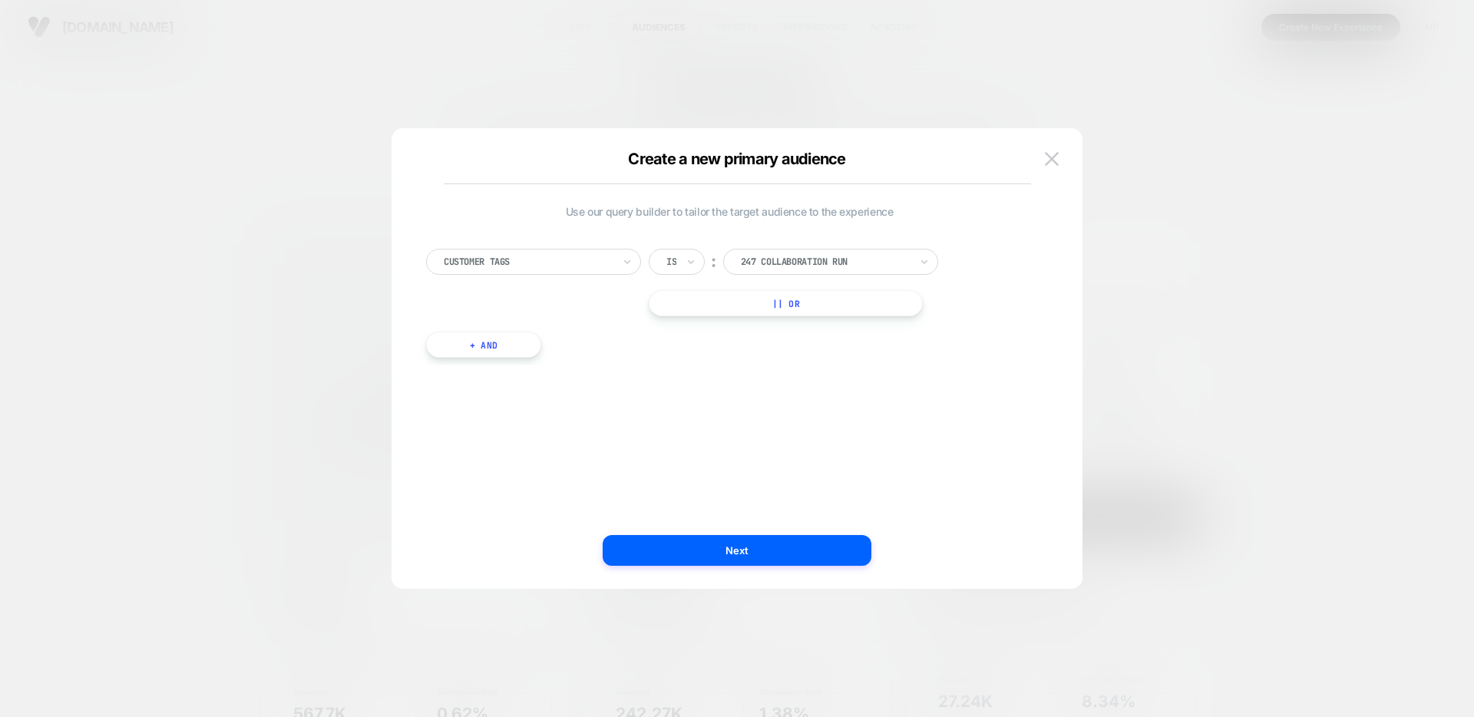
click at [588, 278] on div "Customer Tags Is ︰ 247 Collaboration Run || Or" at bounding box center [729, 283] width 607 height 68
click at [594, 275] on div "Customer Tags Is ︰ 247 Collaboration Run || Or" at bounding box center [729, 283] width 607 height 68
click at [597, 270] on div "Customer Tags" at bounding box center [533, 262] width 215 height 26
drag, startPoint x: 912, startPoint y: 428, endPoint x: 983, endPoint y: 242, distance: 199.5
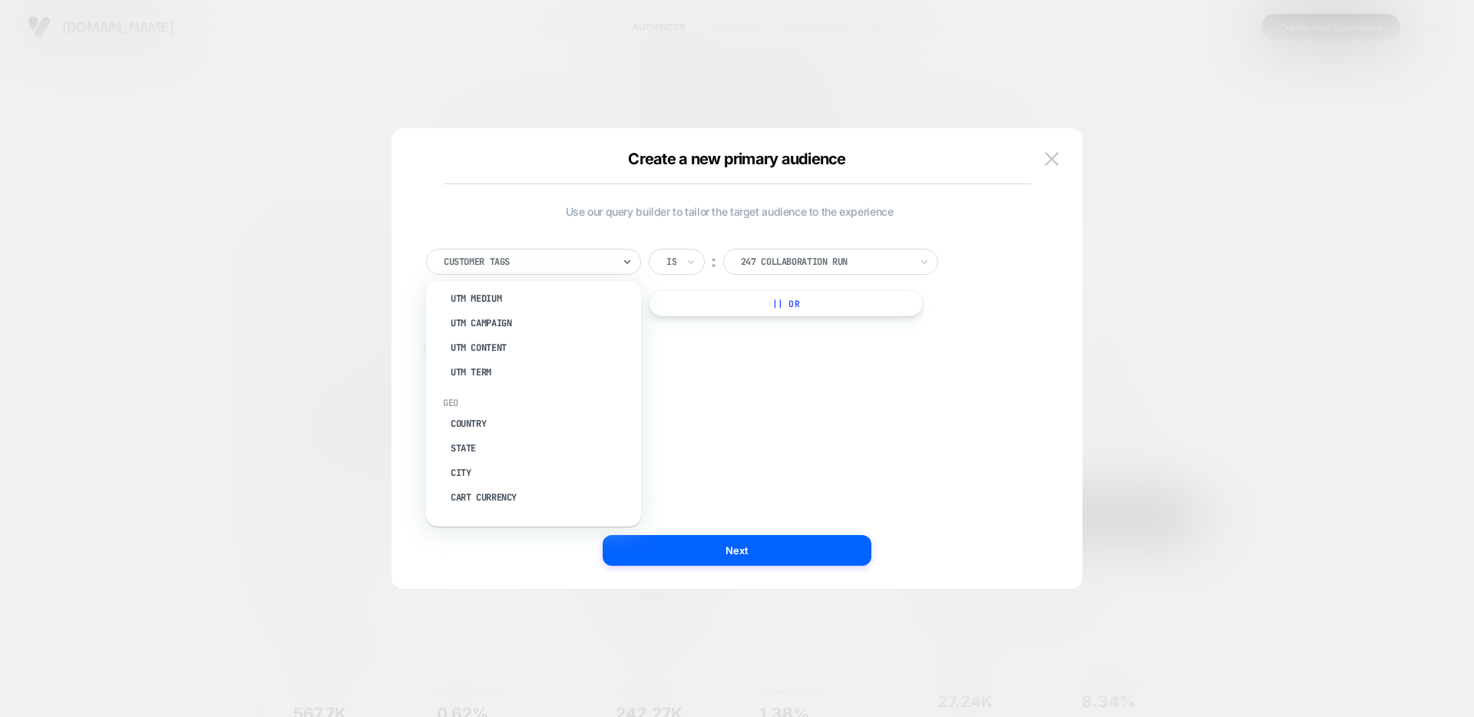
click at [917, 424] on div "Use our query builder to tailor the target audience to the experience option UT…" at bounding box center [729, 358] width 645 height 399
click at [1043, 160] on div "Create a new primary audience Use our query builder to tailor the target audien…" at bounding box center [737, 366] width 691 height 445
click at [1047, 160] on img at bounding box center [1052, 158] width 14 height 13
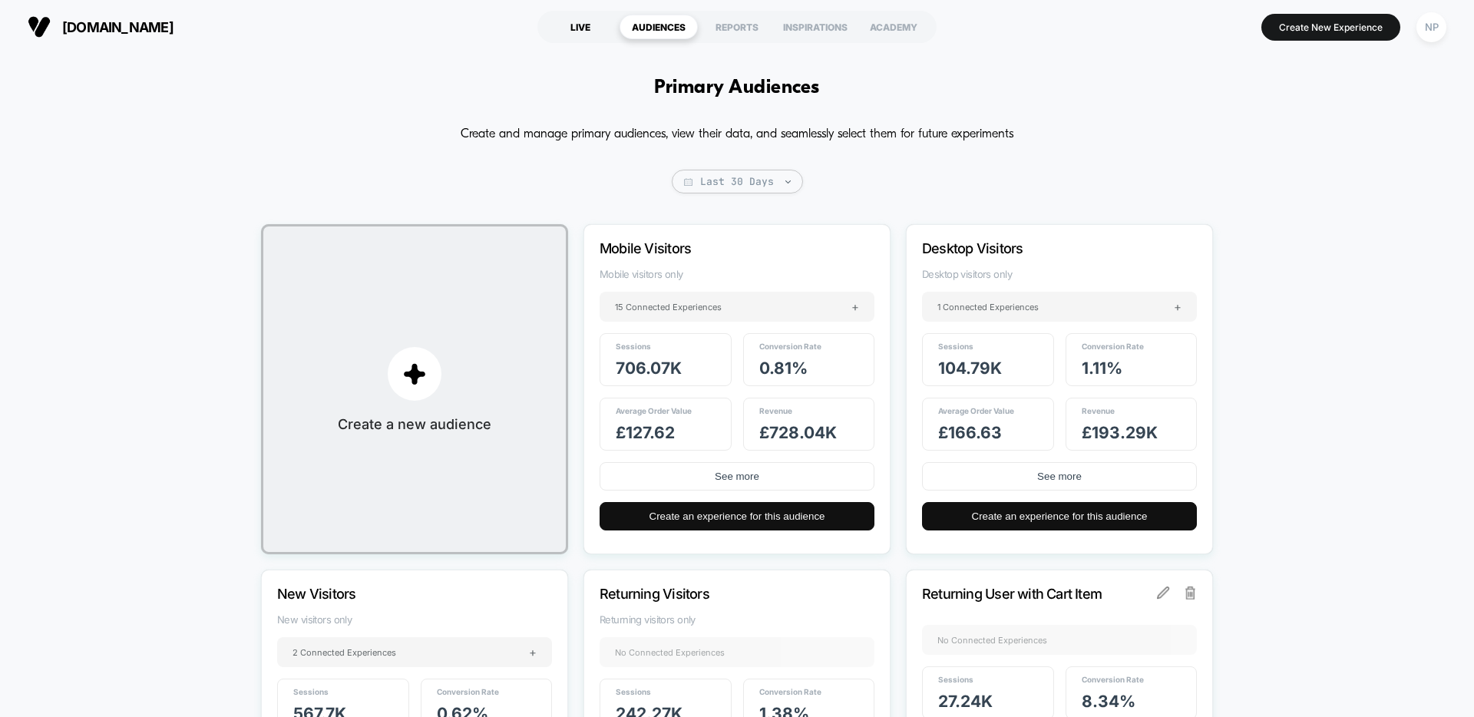
click at [577, 26] on div "LIVE" at bounding box center [580, 27] width 78 height 25
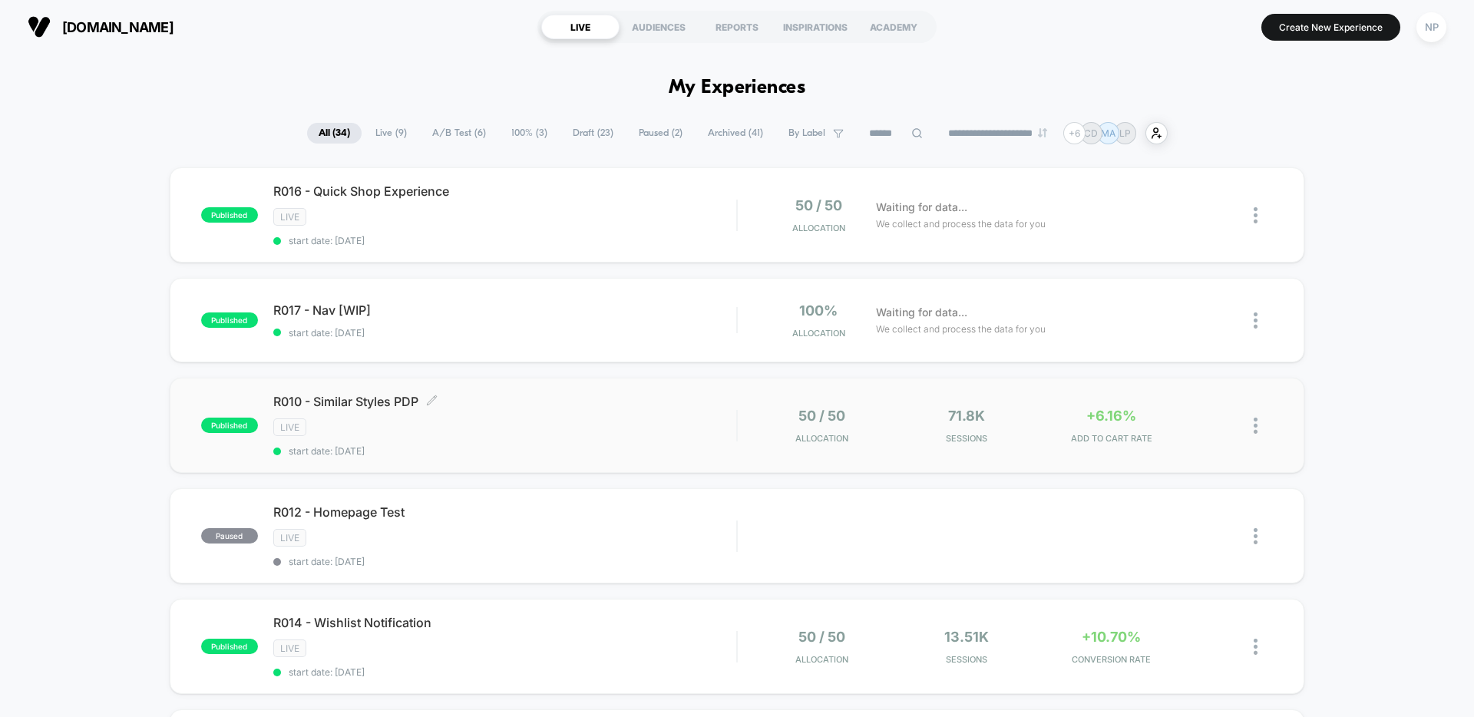
click at [592, 432] on div "LIVE" at bounding box center [504, 427] width 463 height 18
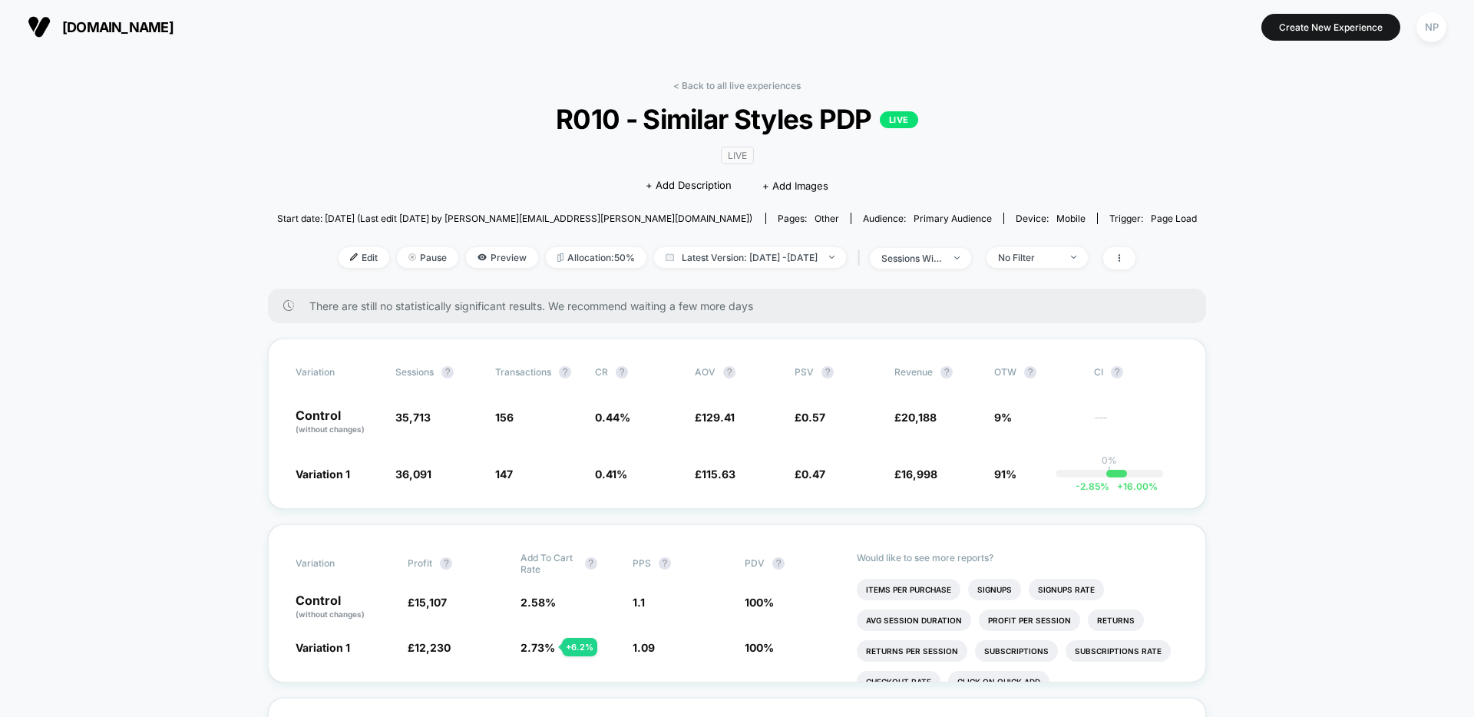
click at [741, 92] on div "< Back to all live experiences R010 - Similar Styles PDP LIVE LIVE Click to edi…" at bounding box center [737, 184] width 921 height 209
click at [743, 90] on link "< Back to all live experiences" at bounding box center [736, 86] width 127 height 12
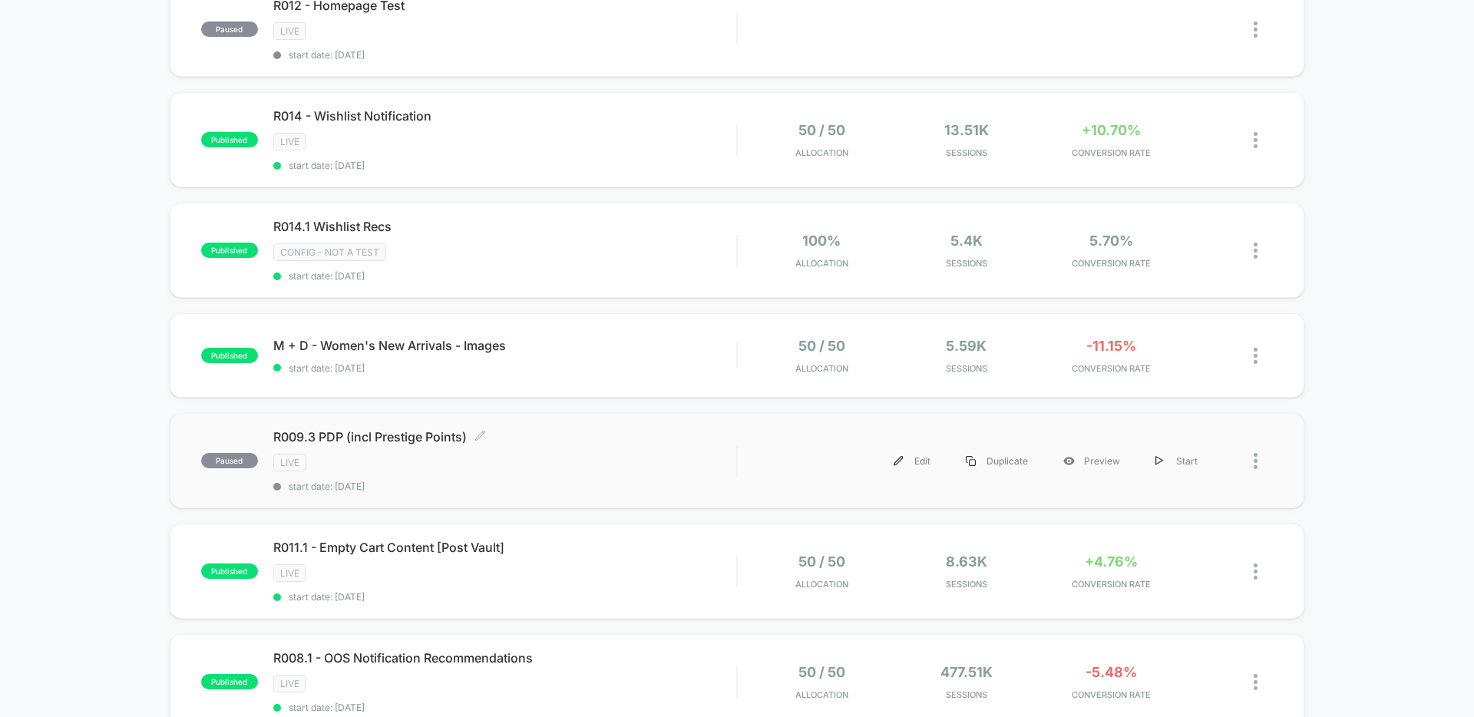
scroll to position [518, 0]
